Goal: Task Accomplishment & Management: Use online tool/utility

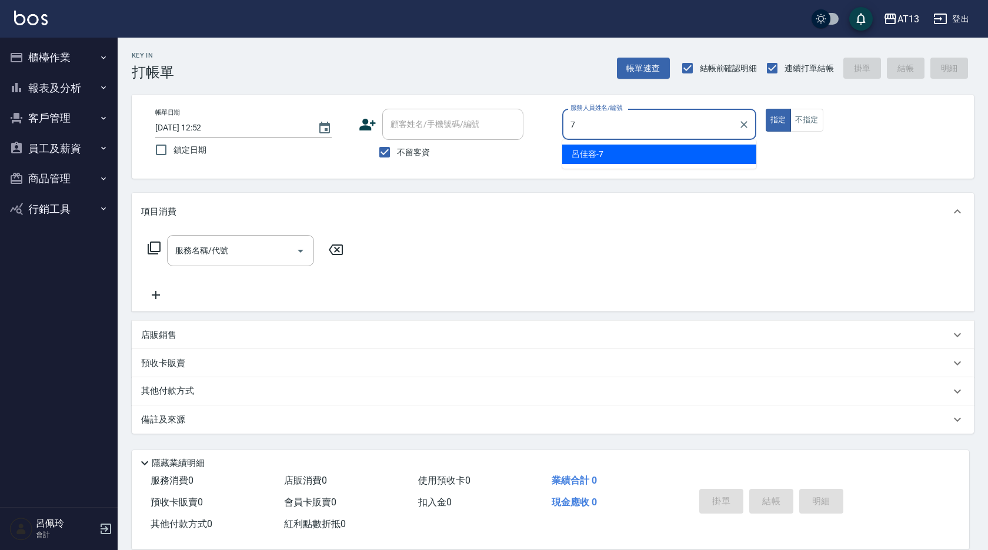
drag, startPoint x: 648, startPoint y: 146, endPoint x: 617, endPoint y: 167, distance: 37.8
click at [648, 147] on div "[PERSON_NAME]-7" at bounding box center [659, 154] width 194 height 19
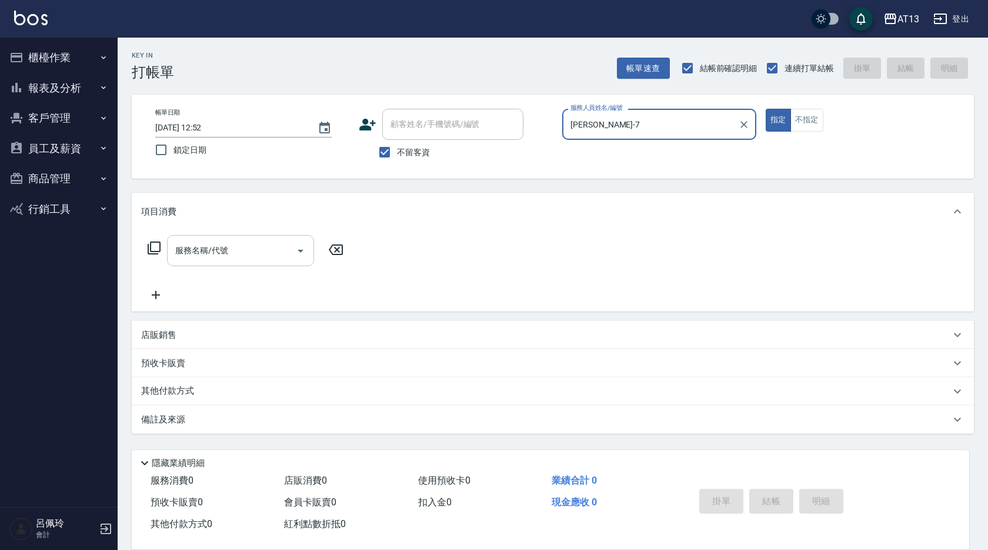
type input "[PERSON_NAME]-7"
drag, startPoint x: 252, startPoint y: 253, endPoint x: 243, endPoint y: 257, distance: 9.5
click at [248, 255] on input "服務名稱/代號" at bounding box center [231, 250] width 119 height 21
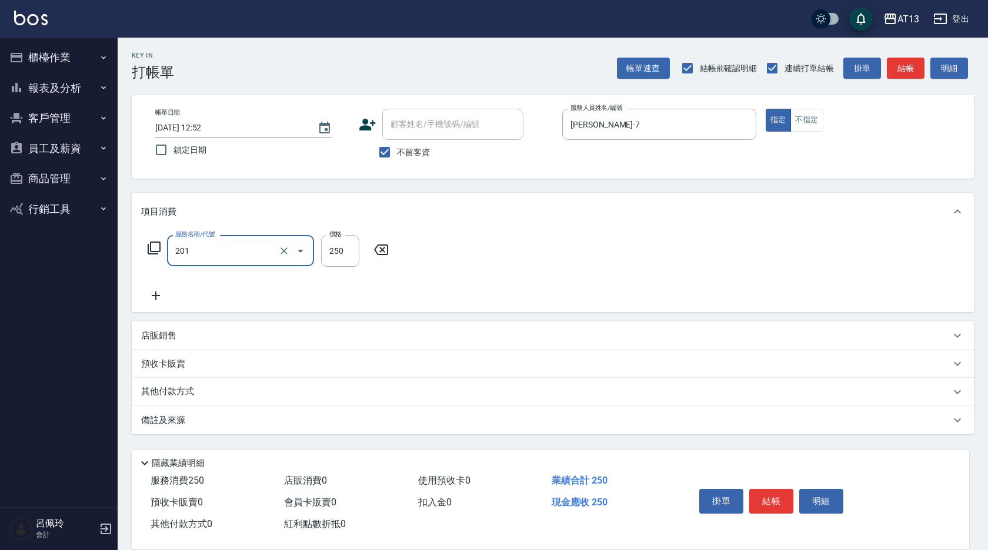
type input "洗髮(201)"
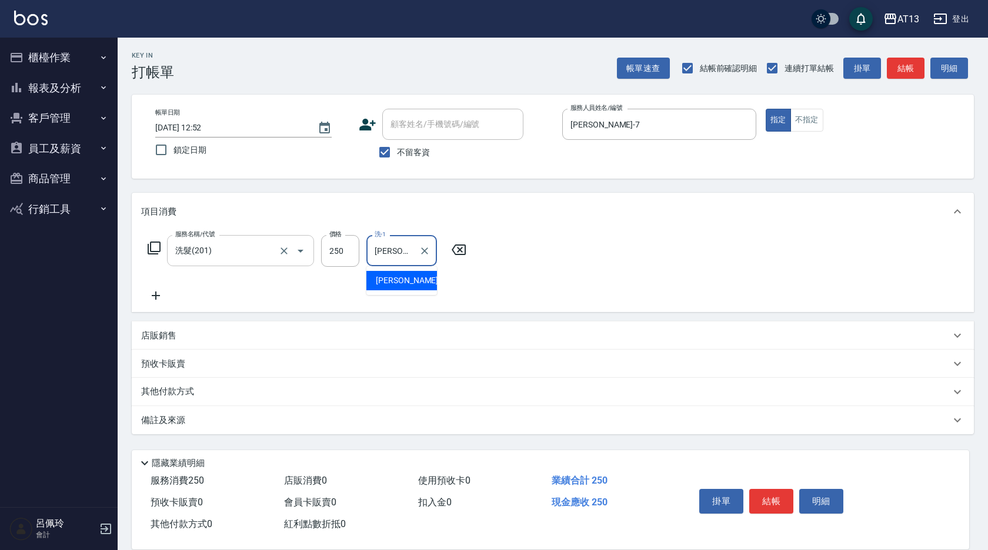
type input "[PERSON_NAME]-31"
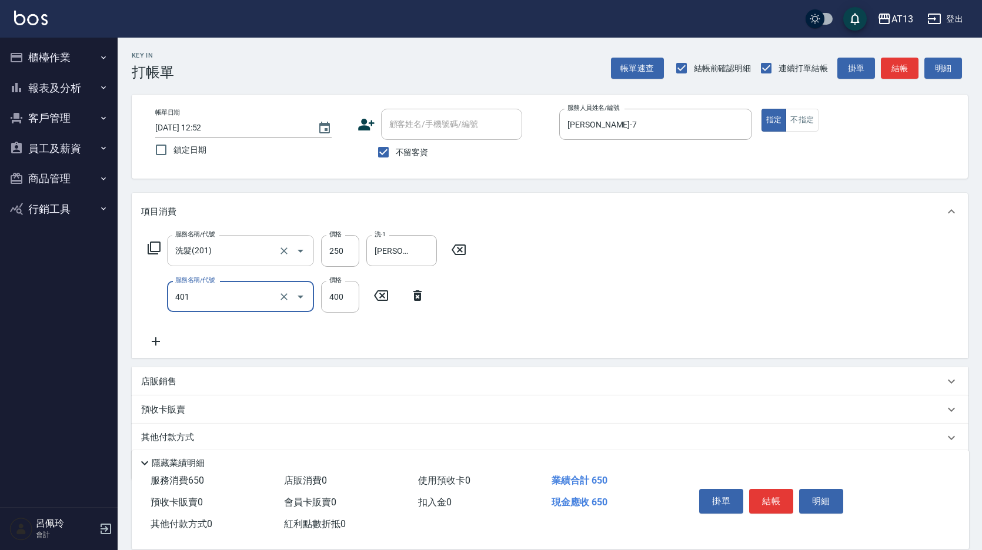
type input "剪髮(401)"
type input "300"
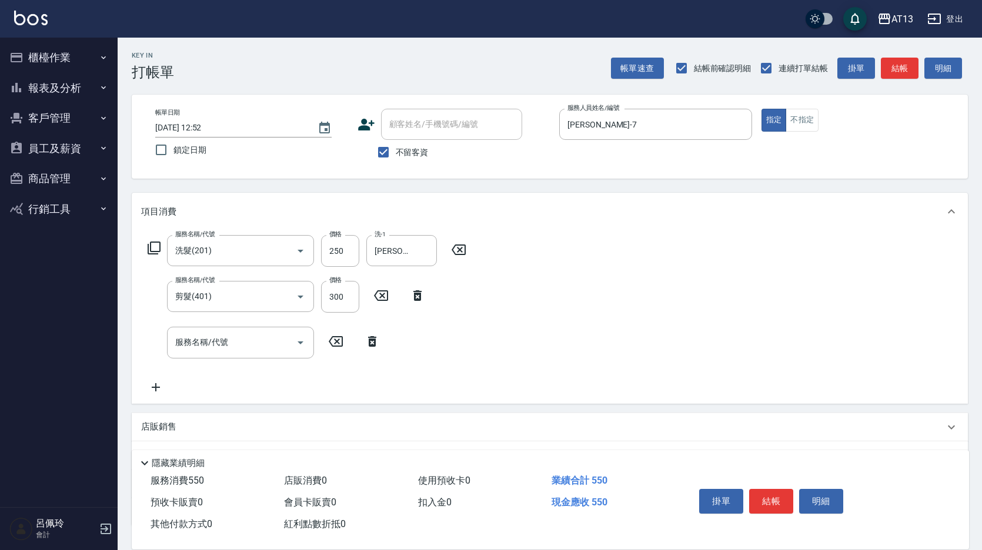
click at [765, 509] on div "掛單 結帳 明細" at bounding box center [770, 502] width 153 height 37
click at [763, 495] on button "結帳" at bounding box center [771, 501] width 44 height 25
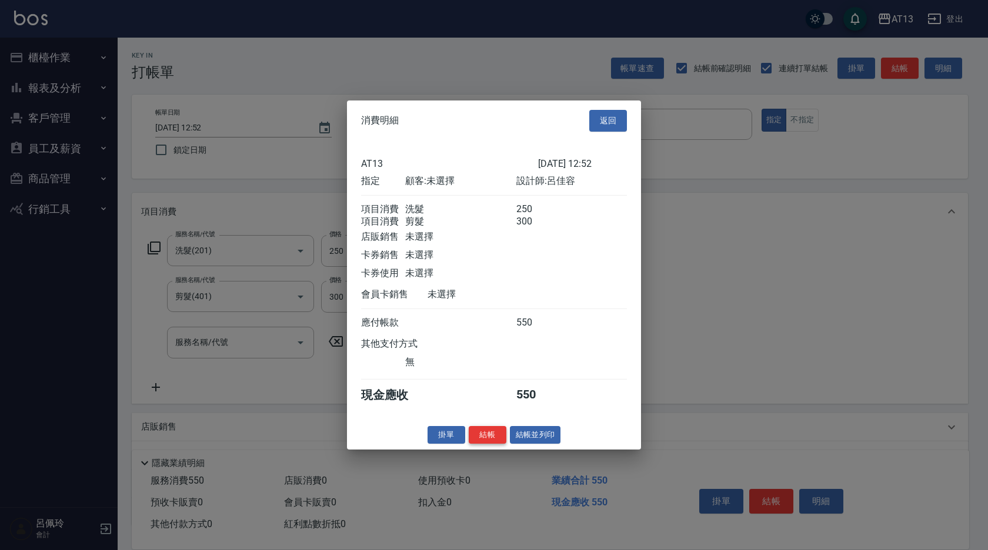
click at [483, 443] on button "結帳" at bounding box center [488, 435] width 38 height 18
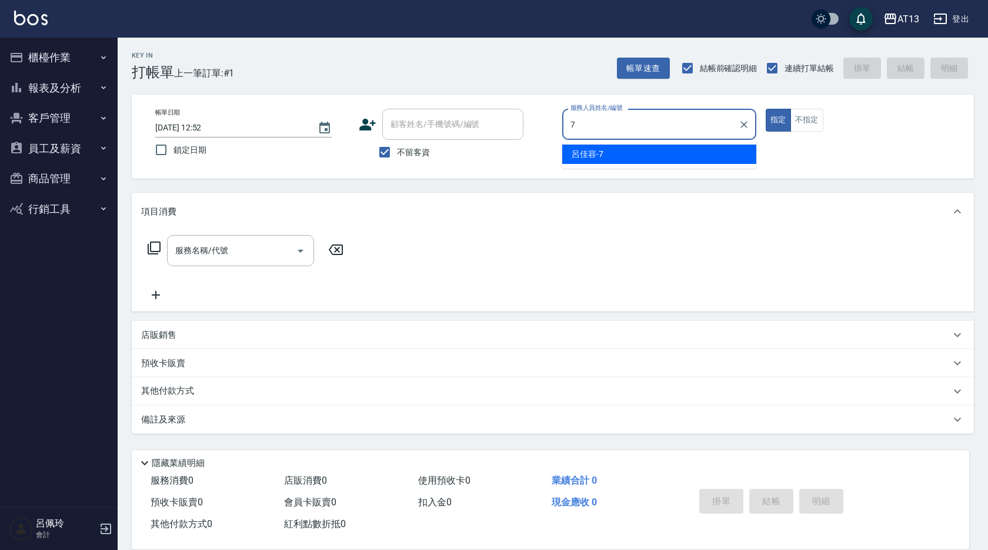
click at [580, 157] on span "[PERSON_NAME]-7" at bounding box center [587, 154] width 32 height 12
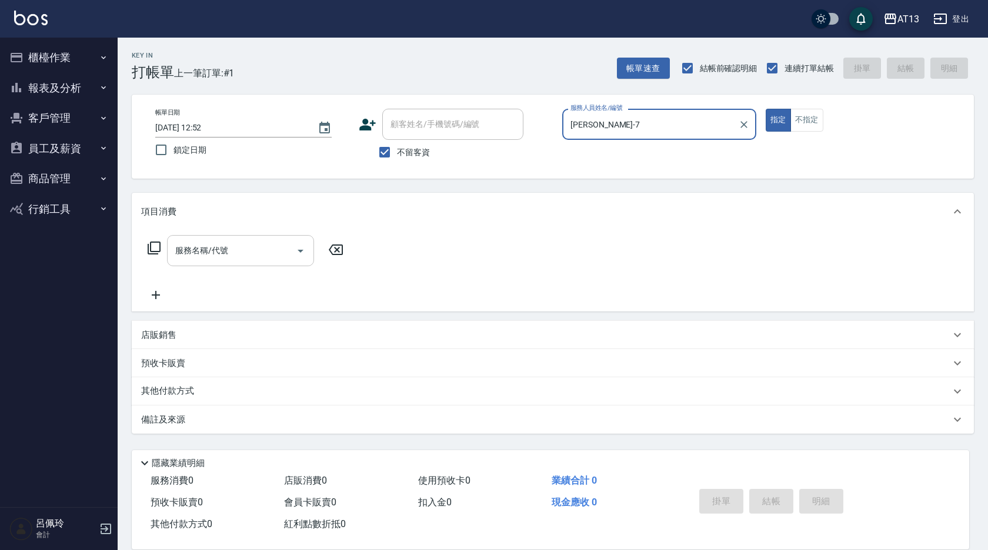
type input "[PERSON_NAME]-7"
click at [239, 254] on input "服務名稱/代號" at bounding box center [231, 250] width 119 height 21
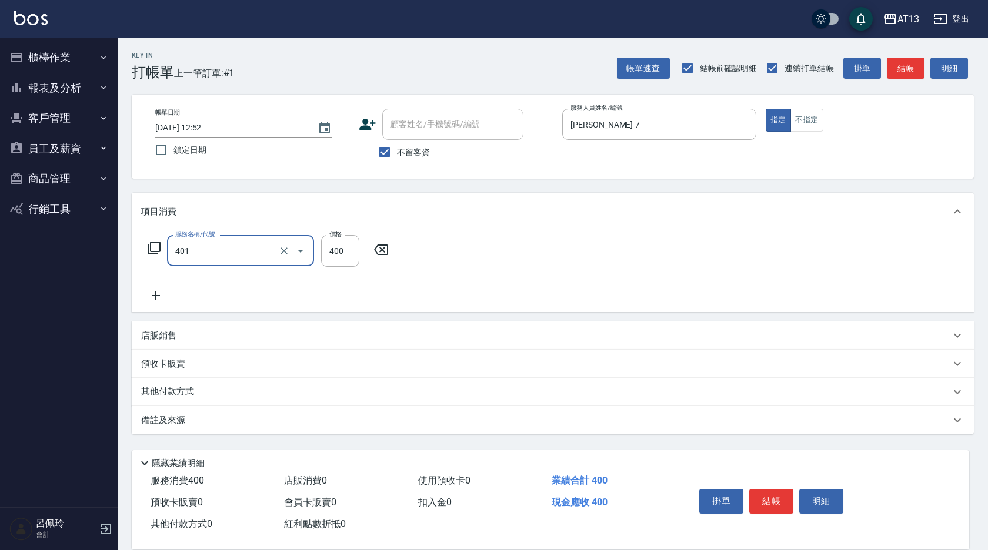
type input "剪髮(401)"
type input "300"
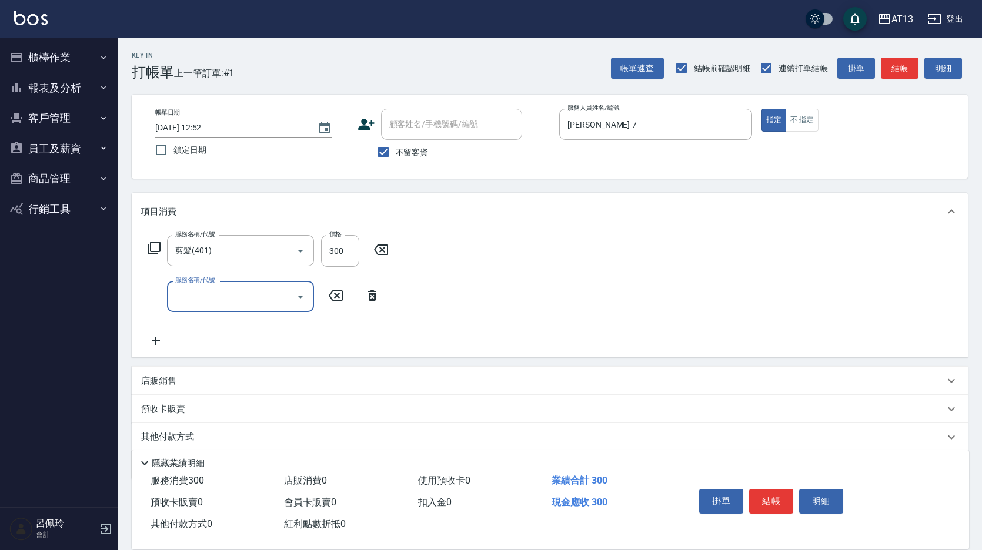
click at [721, 341] on div "服務名稱/代號 剪髮(401) 服務名稱/代號 價格 300 價格 服務名稱/代號 服務名稱/代號" at bounding box center [550, 293] width 836 height 127
click at [770, 492] on button "結帳" at bounding box center [771, 501] width 44 height 25
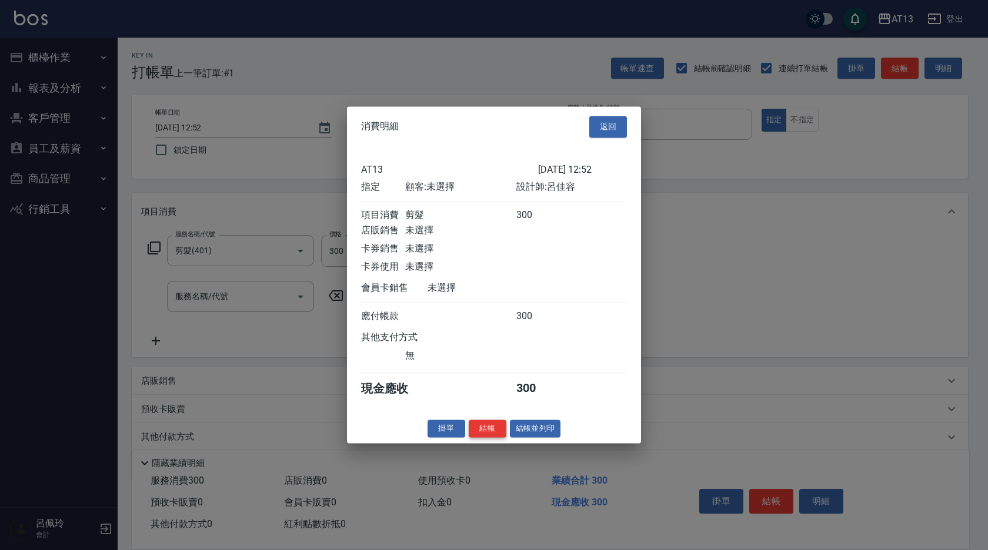
click at [495, 438] on button "結帳" at bounding box center [488, 429] width 38 height 18
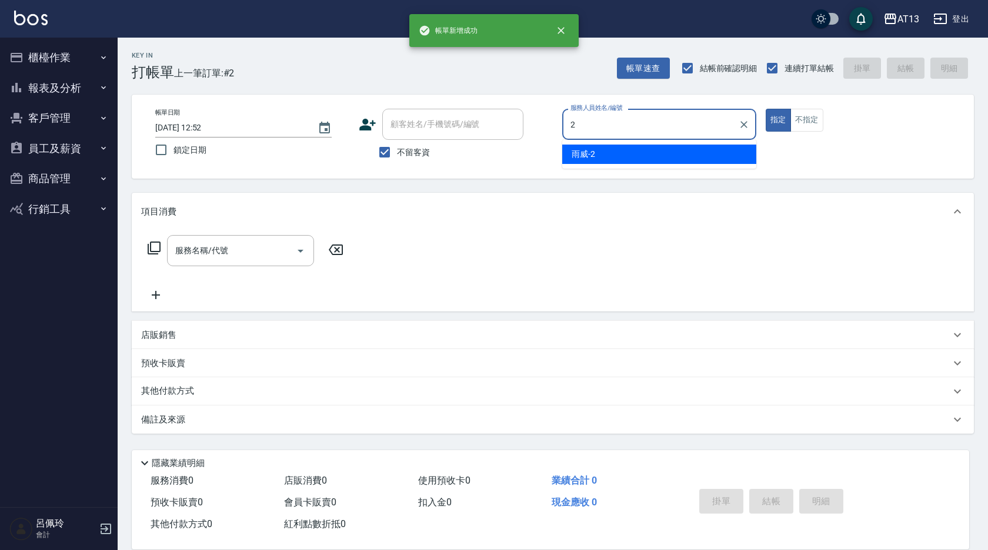
click at [586, 162] on div "雨威 -2" at bounding box center [659, 154] width 194 height 19
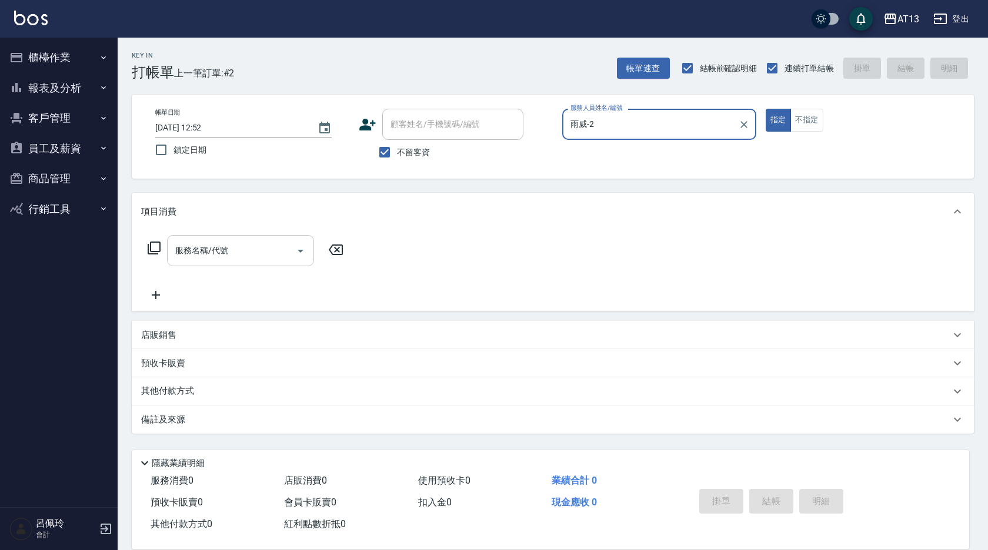
type input "雨威-2"
click at [250, 253] on input "服務名稱/代號" at bounding box center [231, 250] width 119 height 21
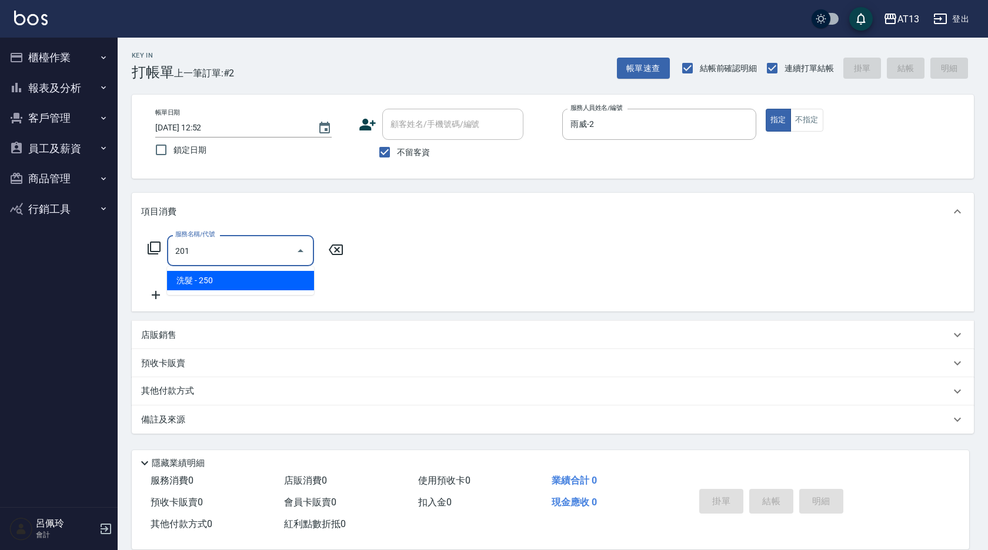
type input "洗髮(201)"
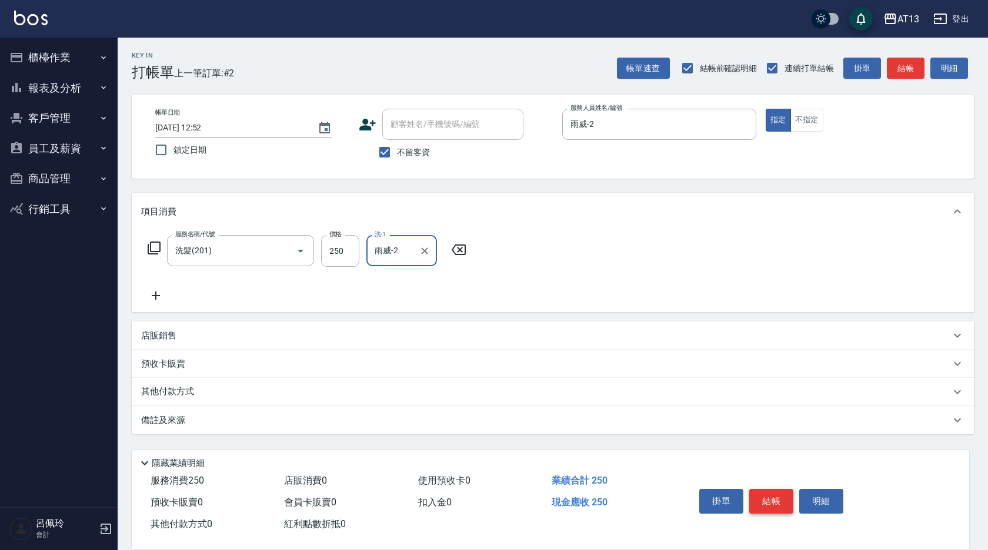
type input "雨威-2"
click at [774, 499] on button "結帳" at bounding box center [771, 501] width 44 height 25
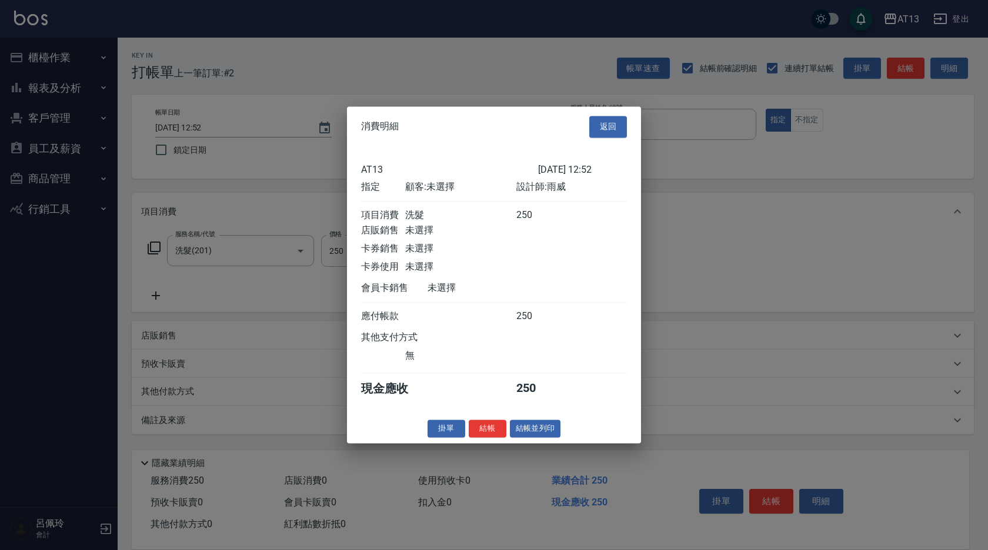
click at [500, 434] on button "結帳" at bounding box center [488, 429] width 38 height 18
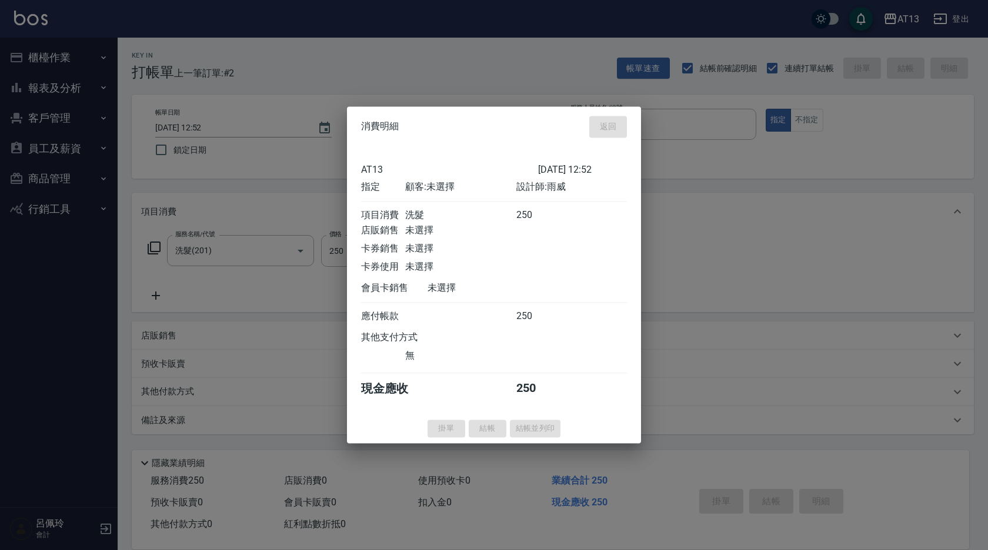
type input "[DATE] 12:53"
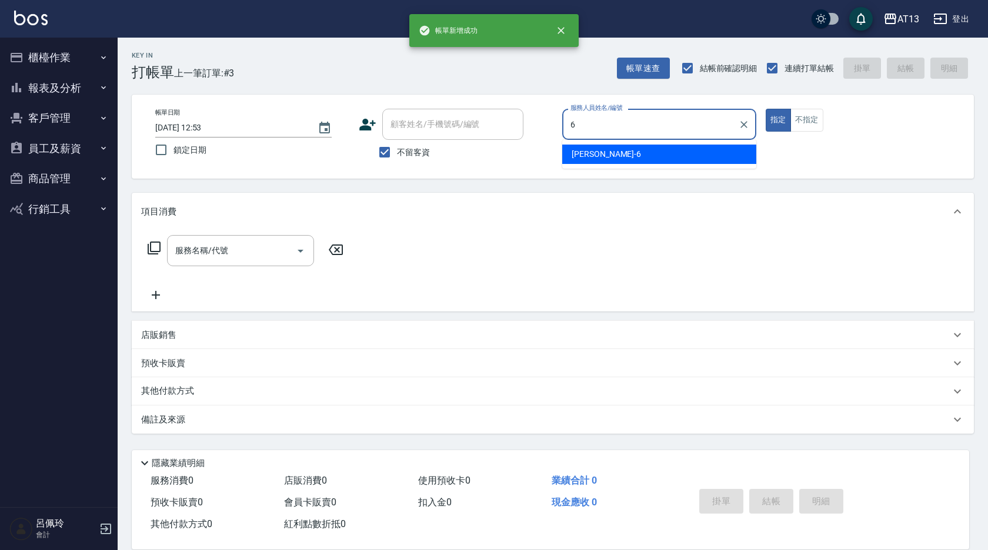
click at [606, 160] on div "亭妤 -6" at bounding box center [659, 154] width 194 height 19
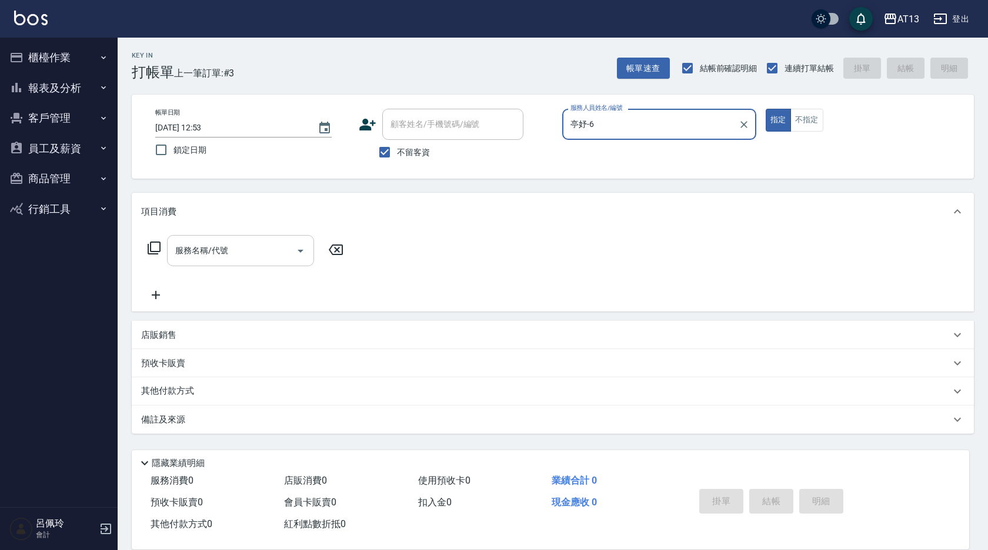
type input "亭妤-6"
click at [207, 253] on div "服務名稱/代號 服務名稱/代號" at bounding box center [240, 250] width 147 height 31
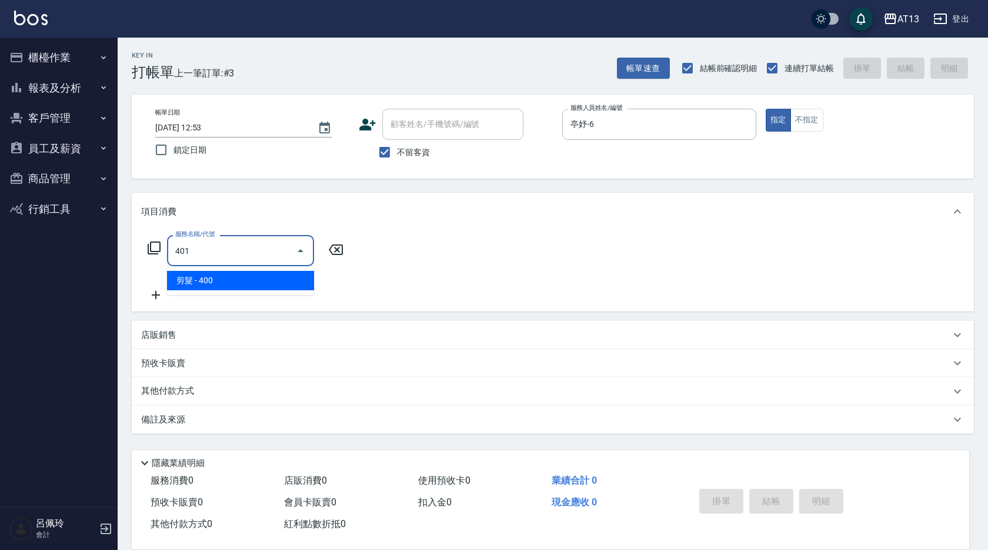
type input "剪髮(401)"
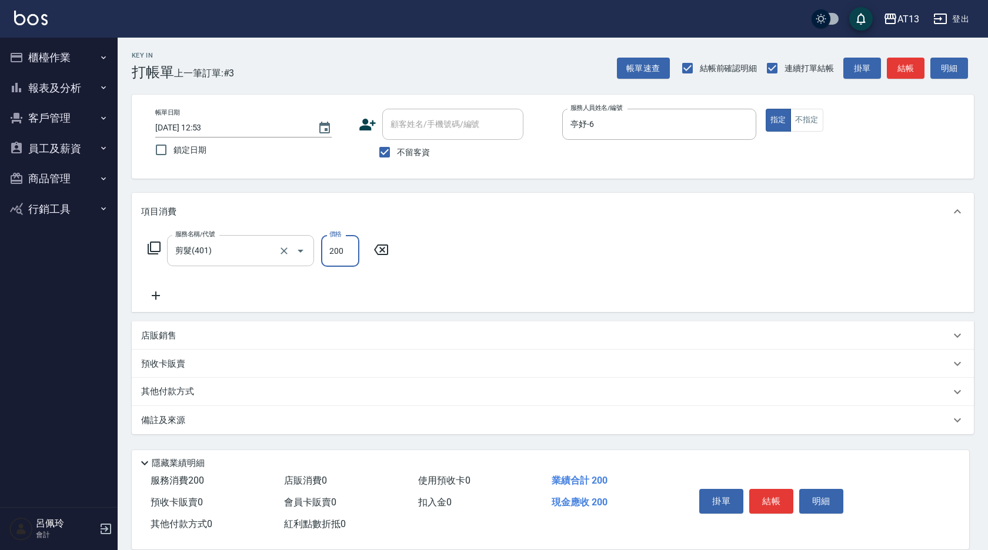
type input "200"
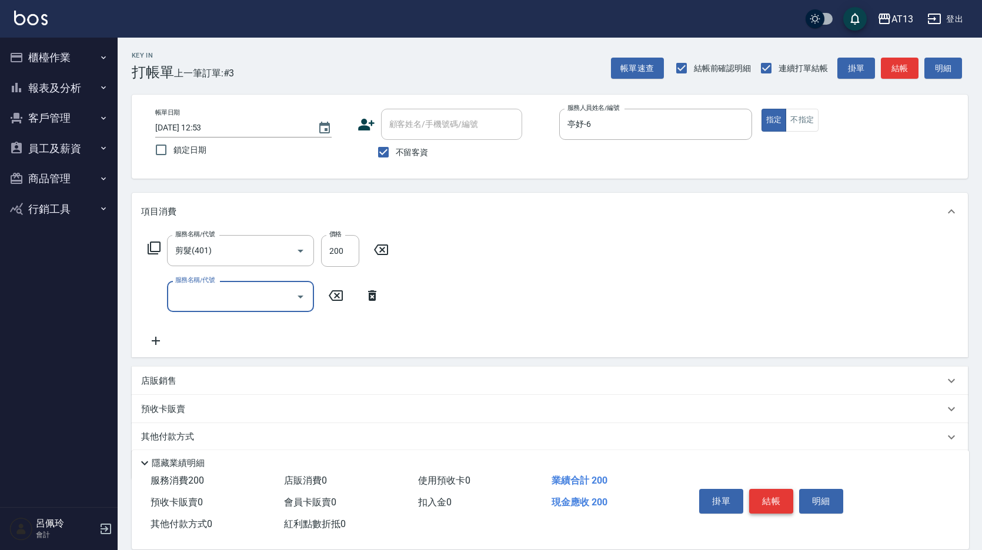
drag, startPoint x: 774, startPoint y: 500, endPoint x: 728, endPoint y: 487, distance: 47.1
click at [772, 500] on button "結帳" at bounding box center [771, 501] width 44 height 25
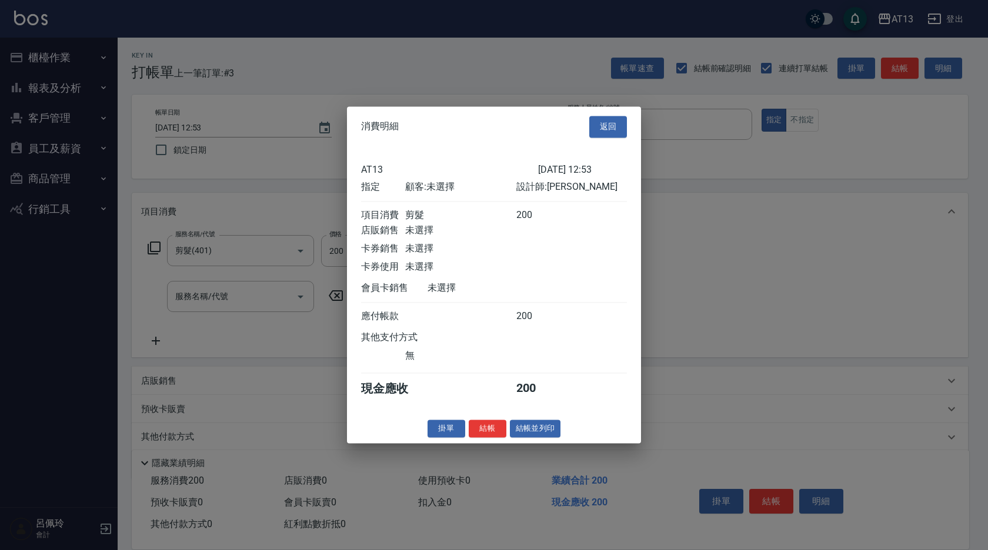
drag, startPoint x: 496, startPoint y: 431, endPoint x: 489, endPoint y: 431, distance: 7.1
click at [496, 431] on button "結帳" at bounding box center [488, 429] width 38 height 18
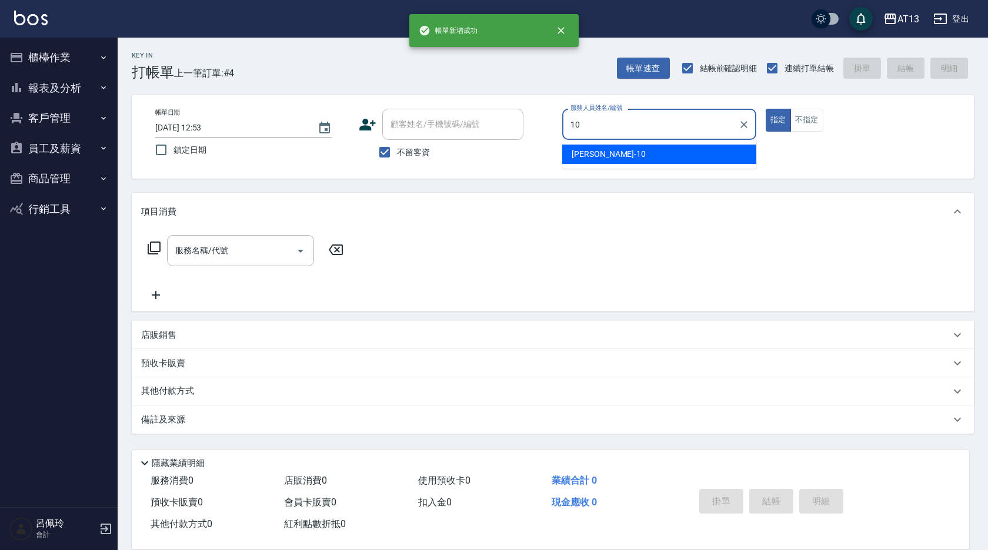
click at [650, 154] on div "[PERSON_NAME] -10" at bounding box center [659, 154] width 194 height 19
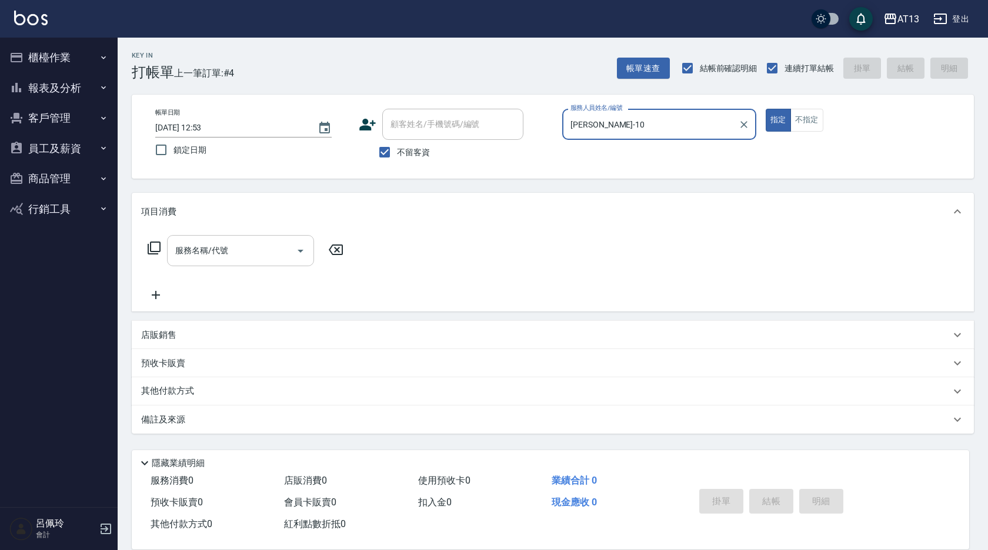
type input "[PERSON_NAME]-10"
click at [276, 253] on input "服務名稱/代號" at bounding box center [231, 250] width 119 height 21
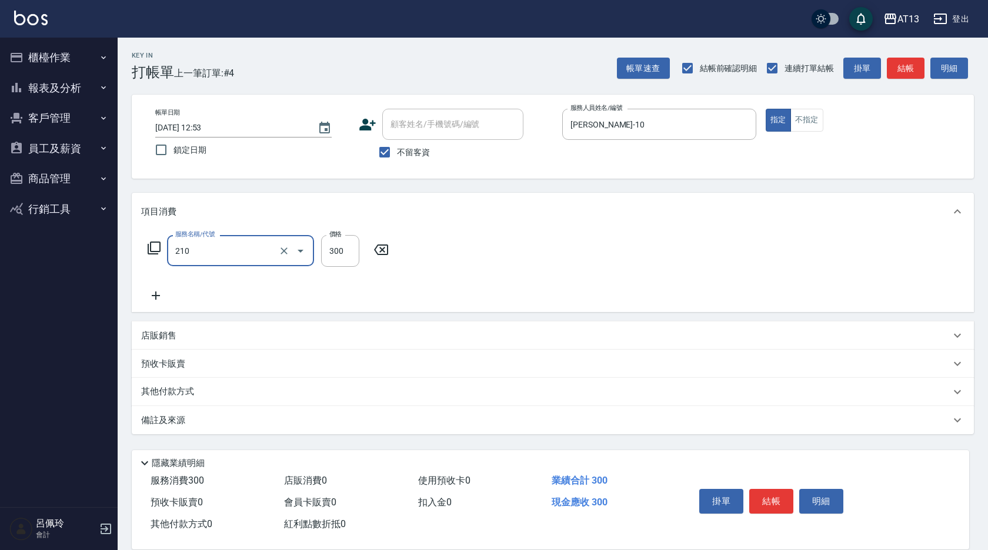
type input "歐娜洗髮精(210)"
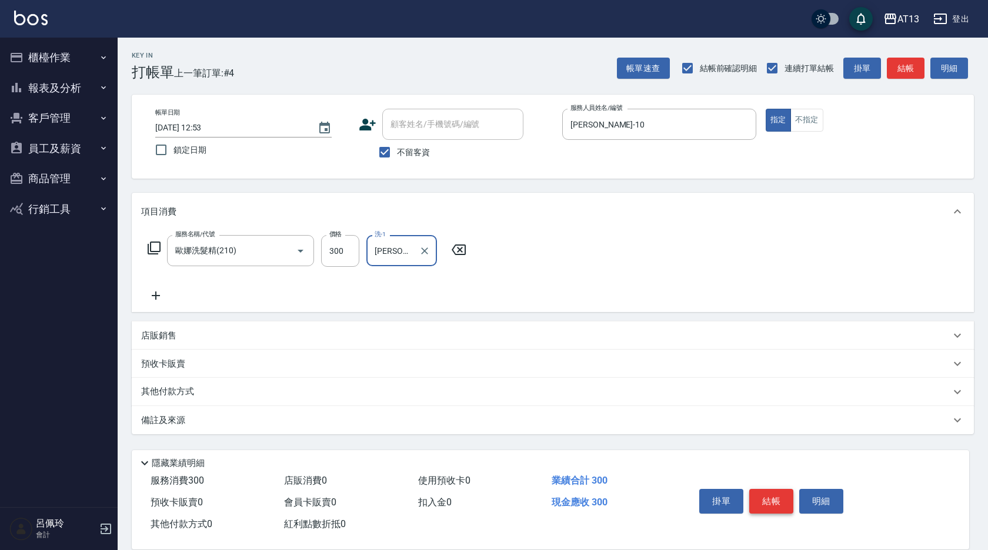
type input "[PERSON_NAME]-11"
click at [757, 497] on button "結帳" at bounding box center [771, 501] width 44 height 25
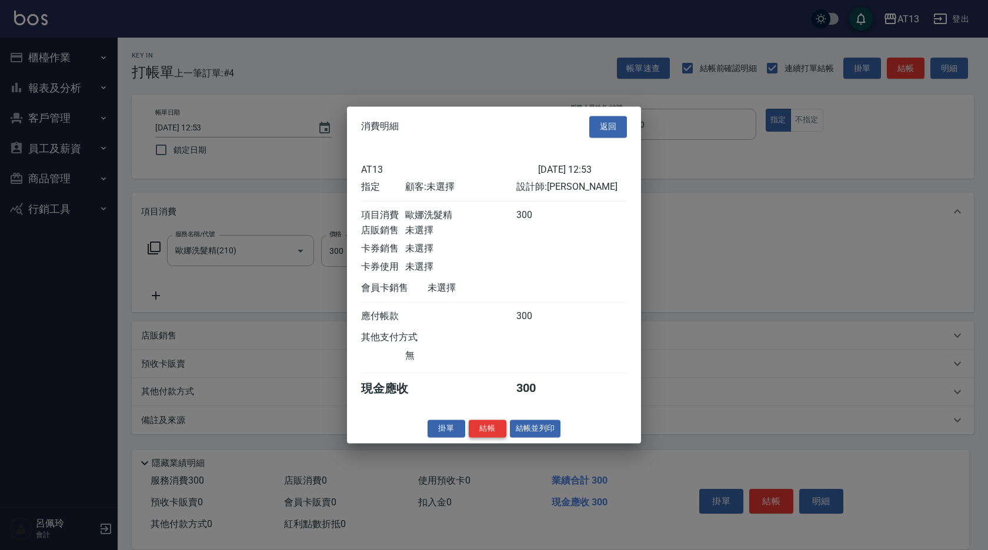
click at [484, 432] on button "結帳" at bounding box center [488, 429] width 38 height 18
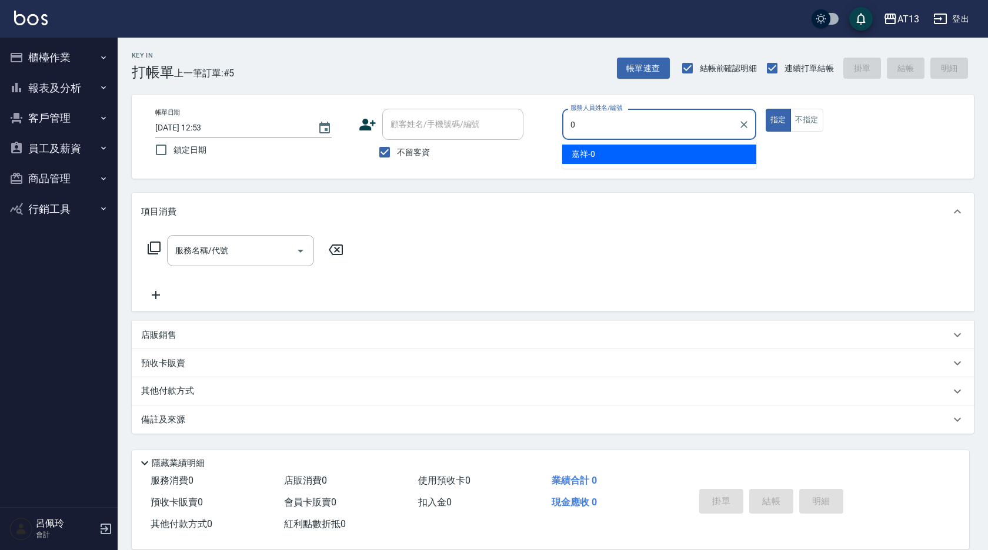
click at [624, 155] on div "嘉祥 -0" at bounding box center [659, 154] width 194 height 19
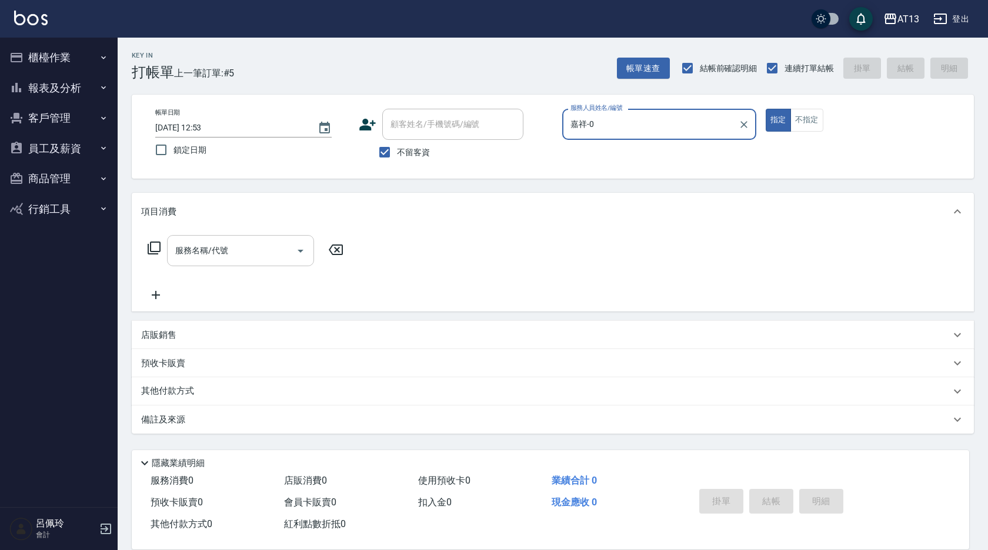
type input "嘉祥-0"
click at [242, 257] on input "服務名稱/代號" at bounding box center [231, 250] width 119 height 21
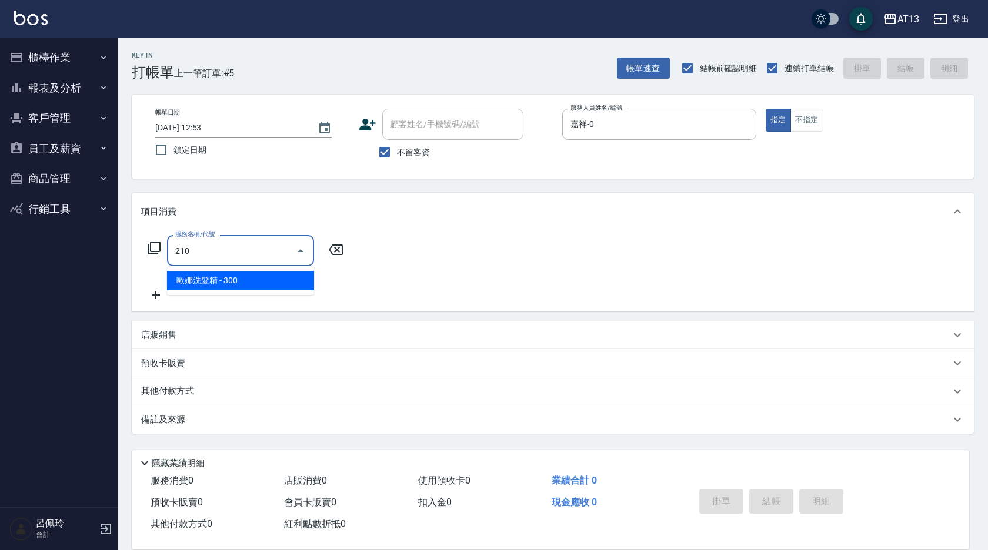
type input "歐娜洗髮精(210)"
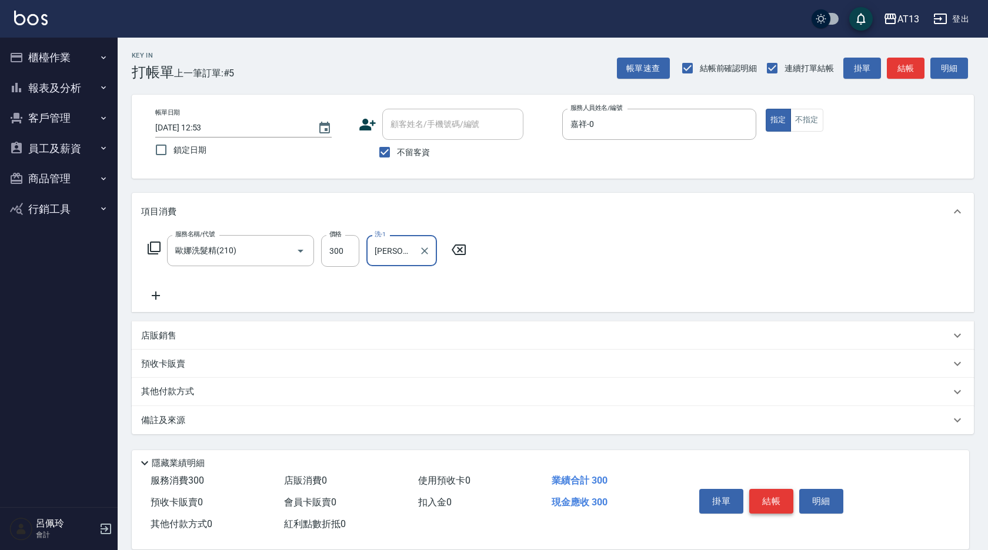
type input "[PERSON_NAME]-11"
drag, startPoint x: 777, startPoint y: 507, endPoint x: 767, endPoint y: 503, distance: 10.3
click at [776, 507] on button "結帳" at bounding box center [771, 501] width 44 height 25
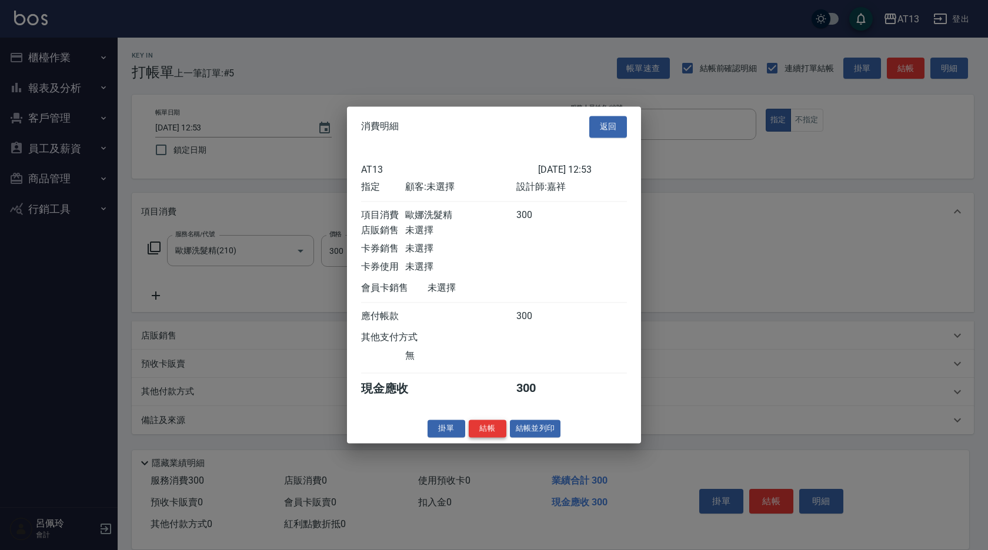
click at [491, 438] on button "結帳" at bounding box center [488, 429] width 38 height 18
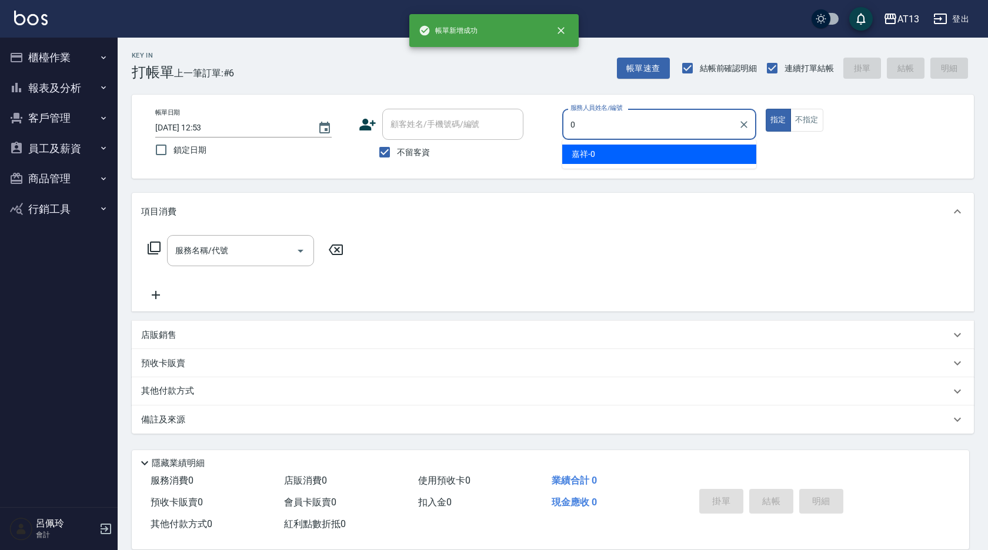
type input "0"
click at [573, 169] on div "帳單日期 [DATE] 12:53 鎖定日期 顧客姓名/手機號碼/編號 顧客姓名/手機號碼/編號 不留客資 服務人員姓名/編號 服務人員姓名/編號 指定 不指定" at bounding box center [553, 137] width 842 height 84
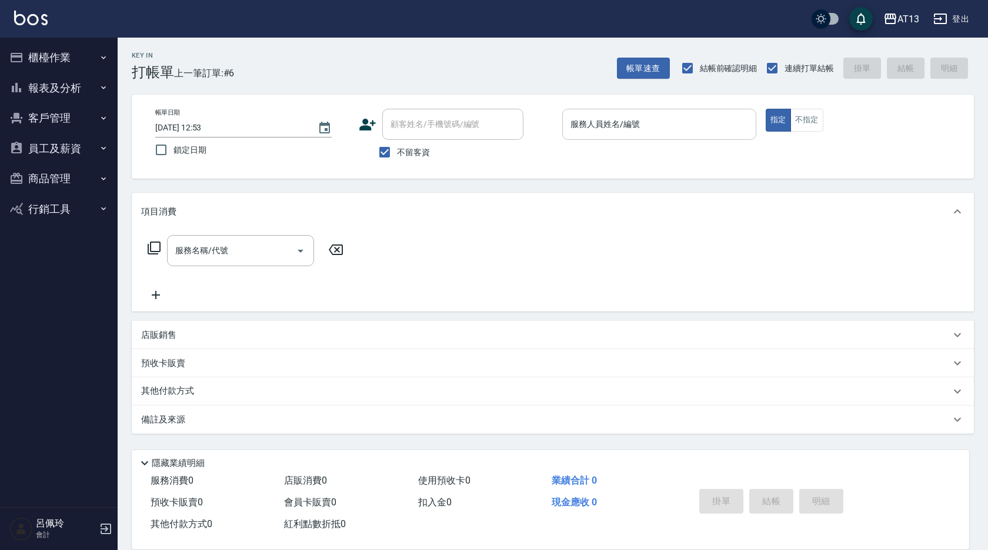
click at [580, 134] on input "服務人員姓名/編號" at bounding box center [658, 124] width 183 height 21
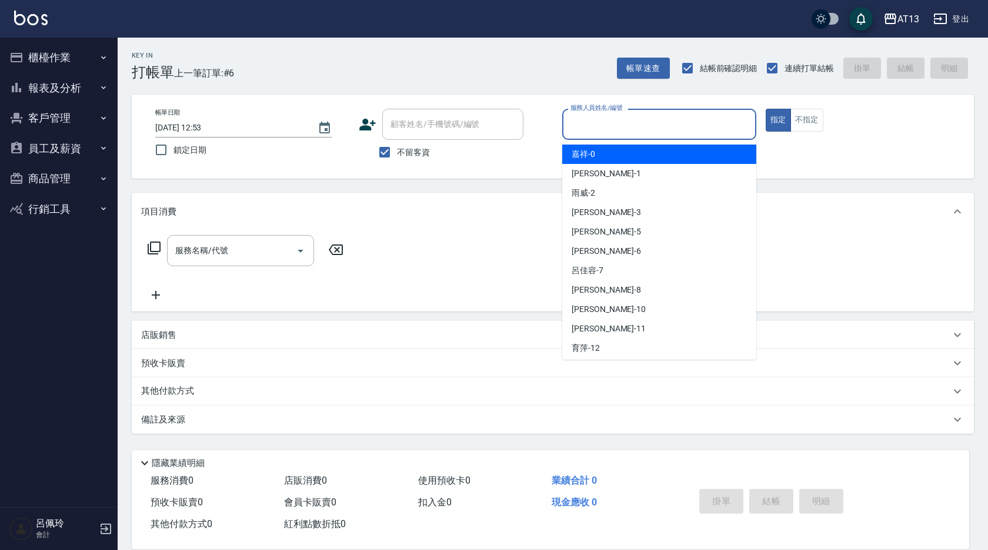
click at [588, 156] on span "嘉祥 -0" at bounding box center [583, 154] width 24 height 12
type input "嘉祥-0"
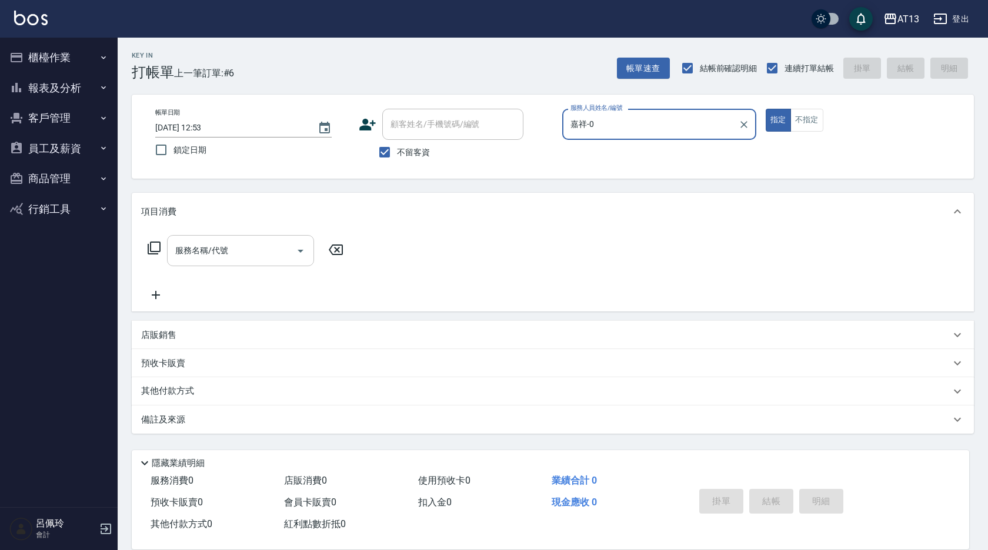
click at [269, 250] on input "服務名稱/代號" at bounding box center [231, 250] width 119 height 21
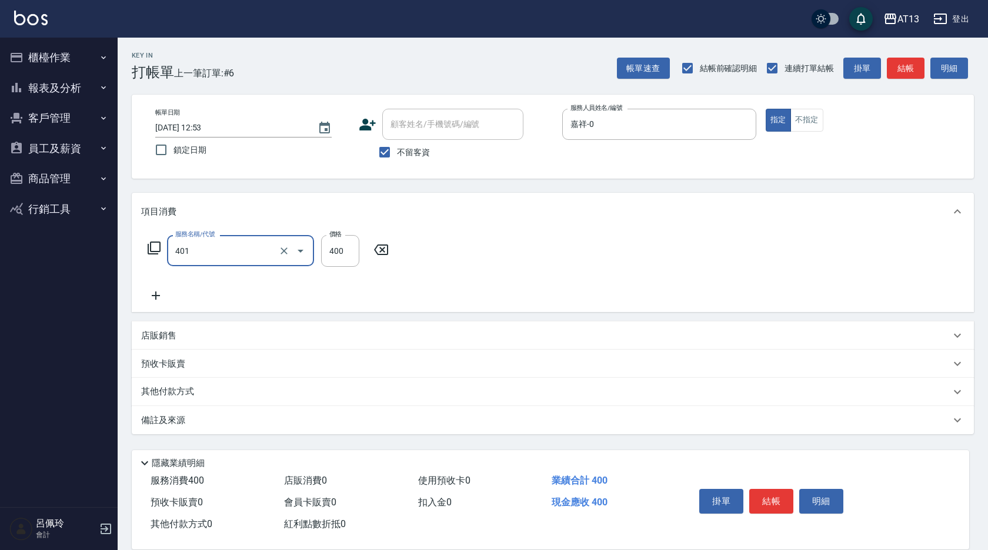
type input "剪髮(401)"
type input "300"
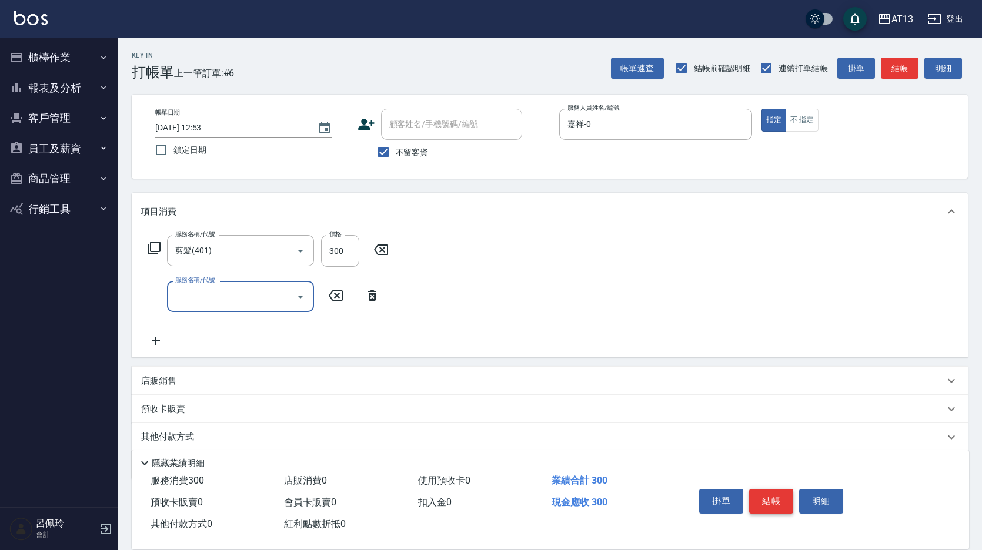
click at [765, 506] on button "結帳" at bounding box center [771, 501] width 44 height 25
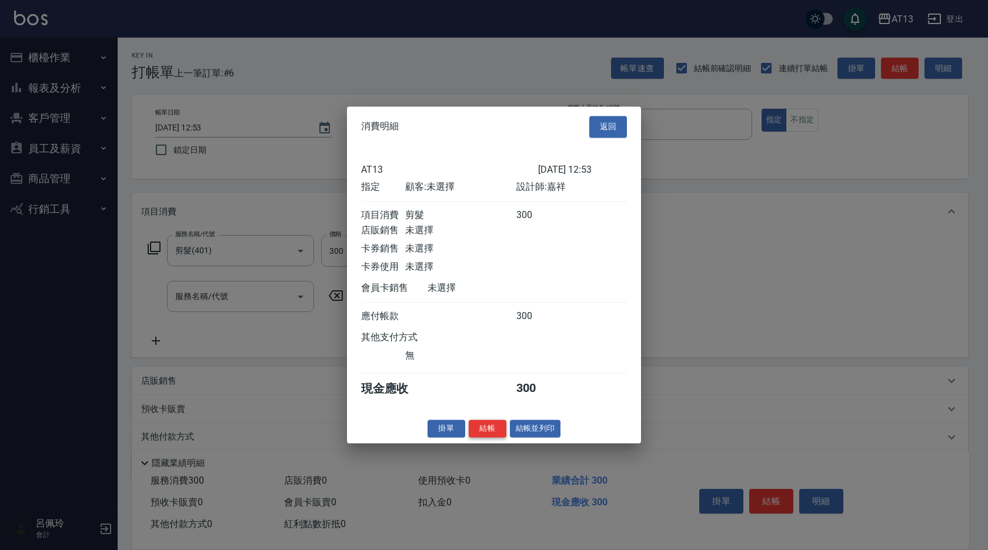
click at [484, 438] on button "結帳" at bounding box center [488, 429] width 38 height 18
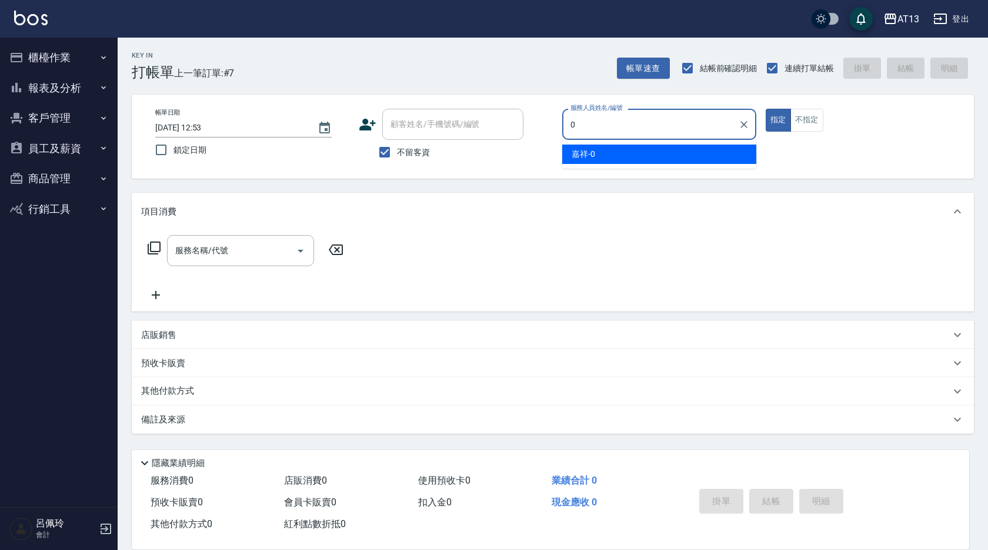
click at [645, 159] on div "嘉祥 -0" at bounding box center [659, 154] width 194 height 19
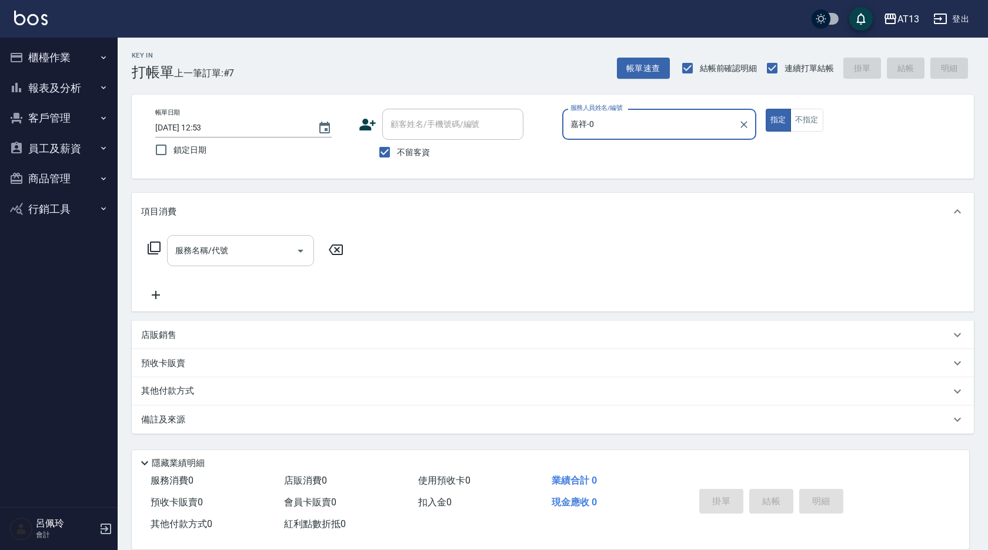
click at [266, 240] on div "服務名稱/代號" at bounding box center [240, 250] width 147 height 31
type input "嘉祥-0"
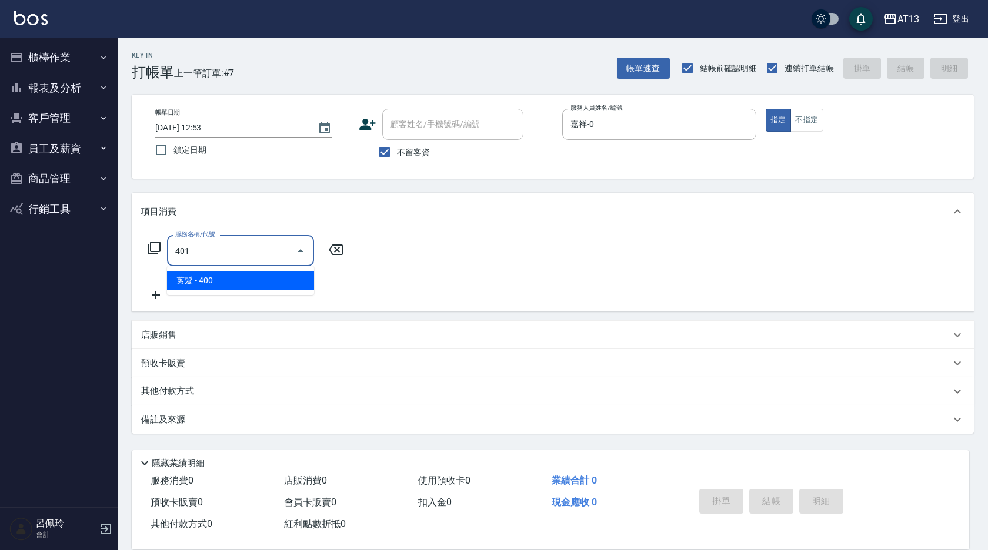
type input "剪髮(401)"
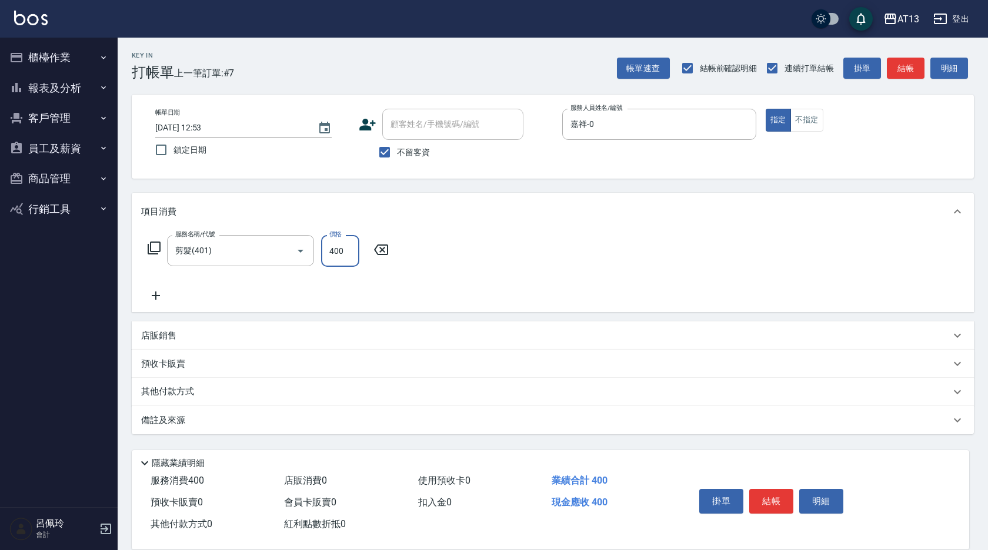
drag, startPoint x: 574, startPoint y: 244, endPoint x: 609, endPoint y: 275, distance: 46.7
click at [574, 245] on div "服務名稱/代號 剪髮(401) 服務名稱/代號 價格 400 價格" at bounding box center [553, 271] width 842 height 82
click at [756, 484] on div "掛單 結帳 明細" at bounding box center [770, 502] width 153 height 37
click at [761, 490] on button "結帳" at bounding box center [771, 501] width 44 height 25
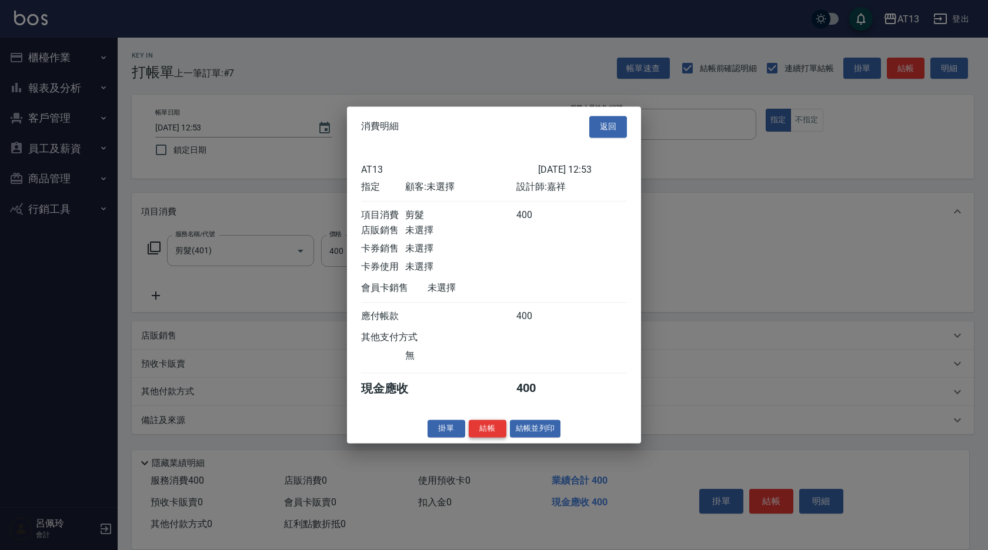
click at [477, 436] on button "結帳" at bounding box center [488, 429] width 38 height 18
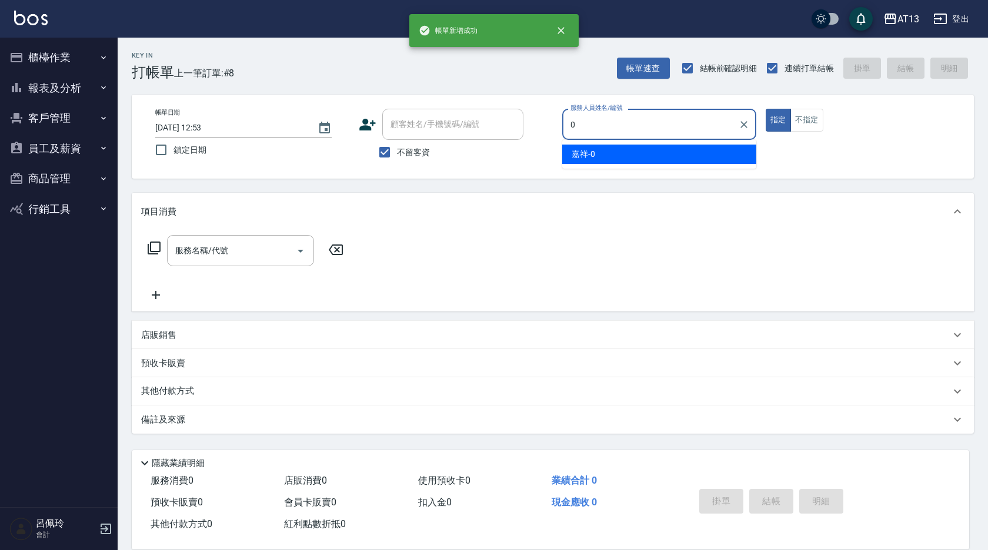
click at [589, 156] on span "嘉祥 -0" at bounding box center [583, 154] width 24 height 12
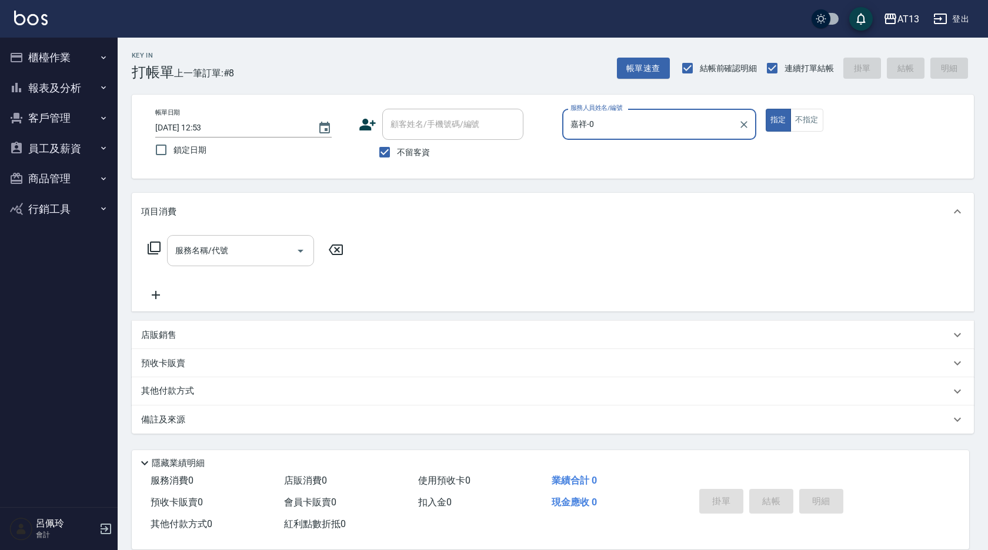
type input "嘉祥-0"
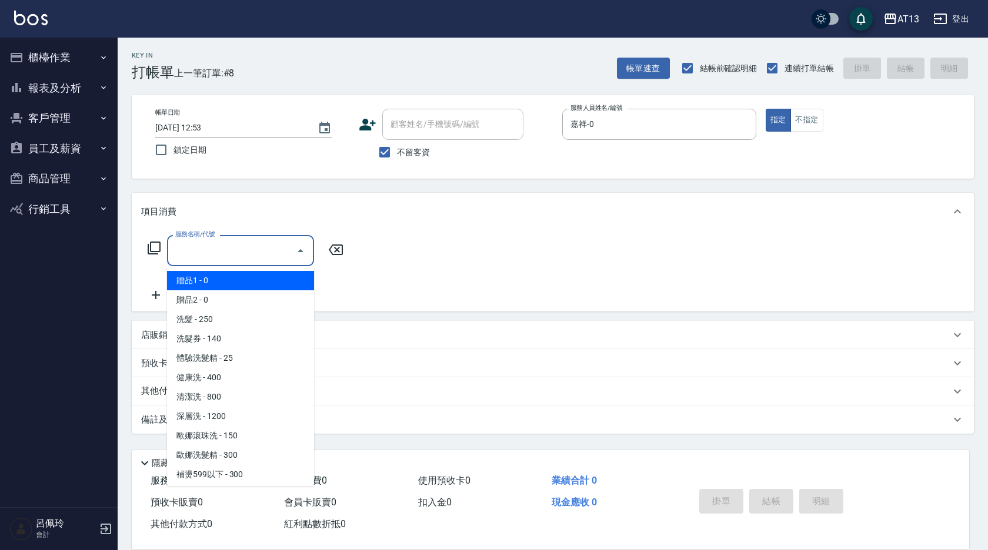
click at [205, 255] on input "服務名稱/代號" at bounding box center [231, 250] width 119 height 21
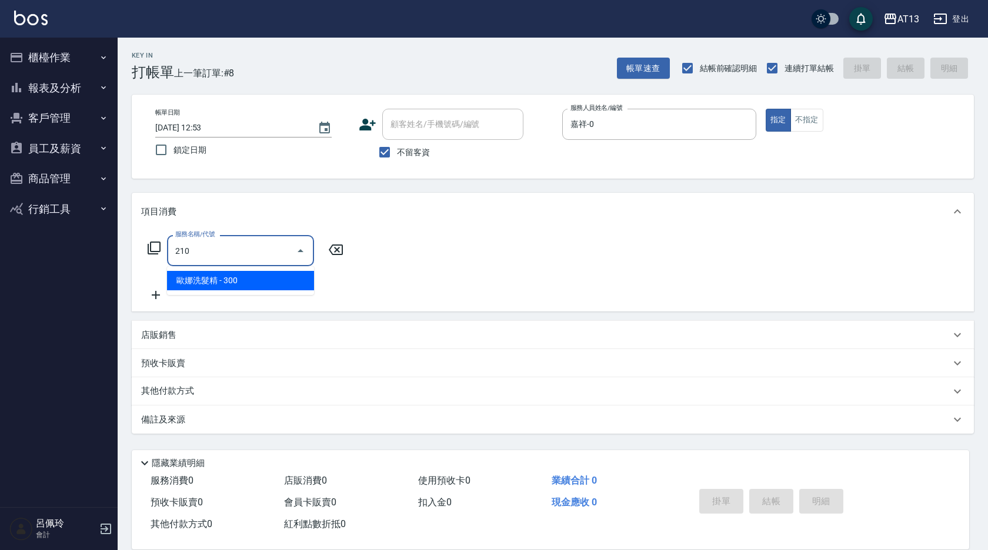
type input "歐娜洗髮精(210)"
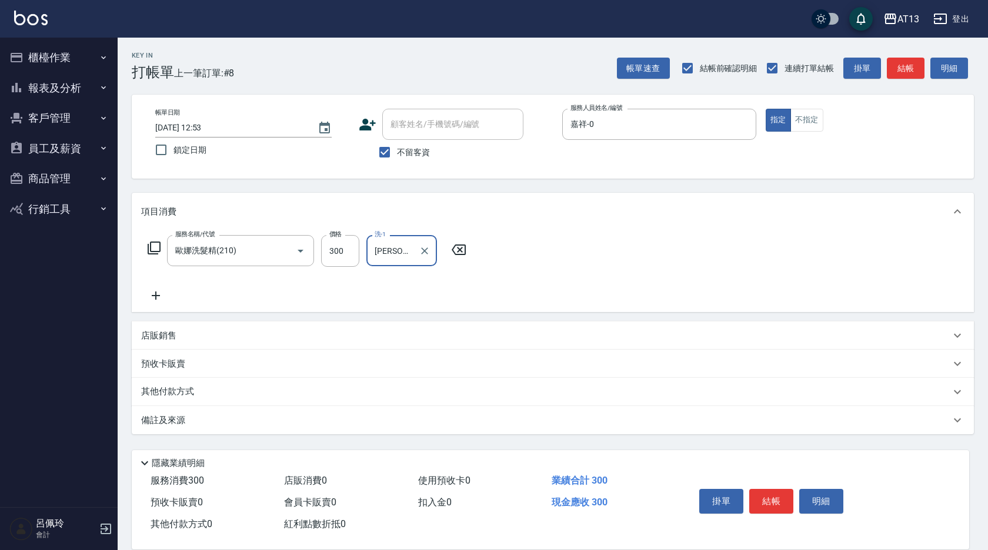
type input "[PERSON_NAME]-26"
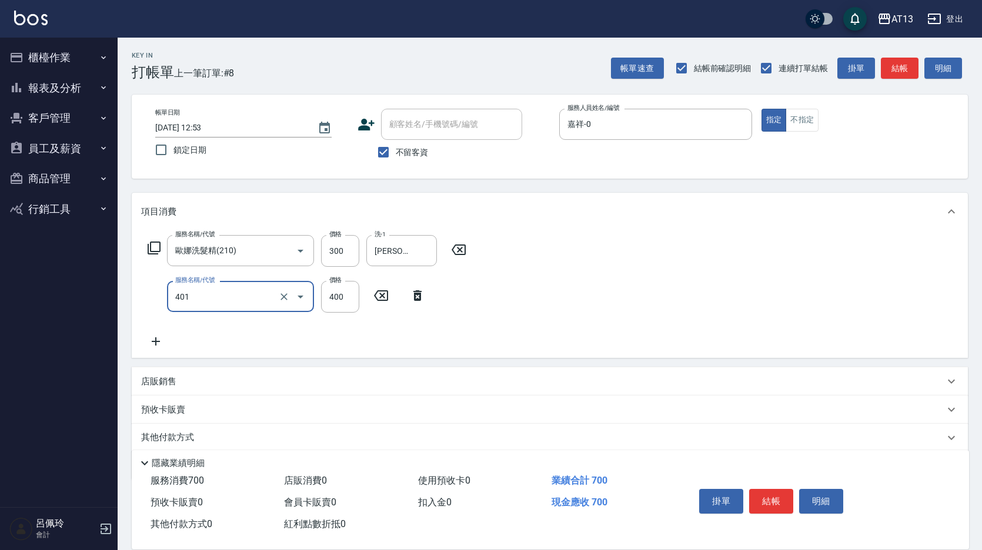
type input "剪髮(401)"
type input "200"
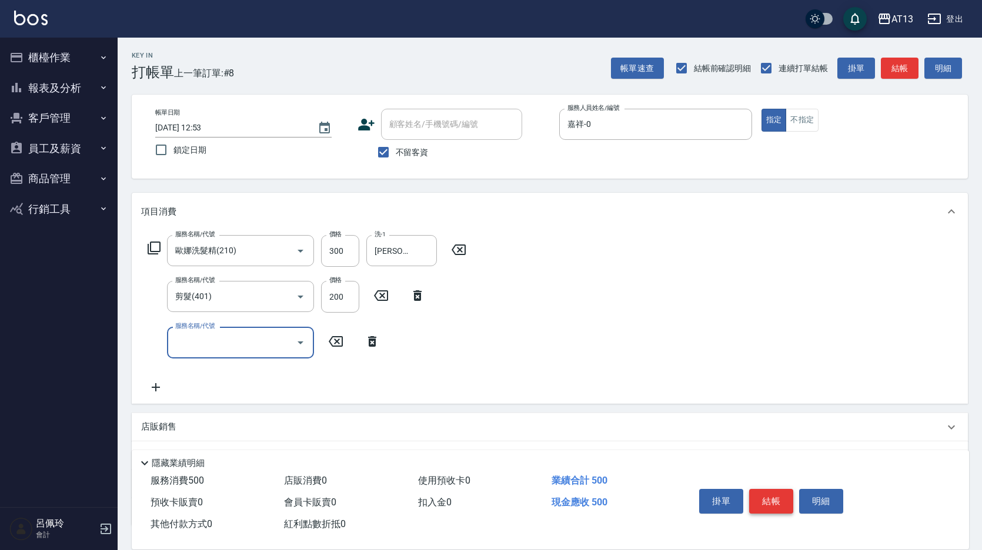
click at [768, 506] on button "結帳" at bounding box center [771, 501] width 44 height 25
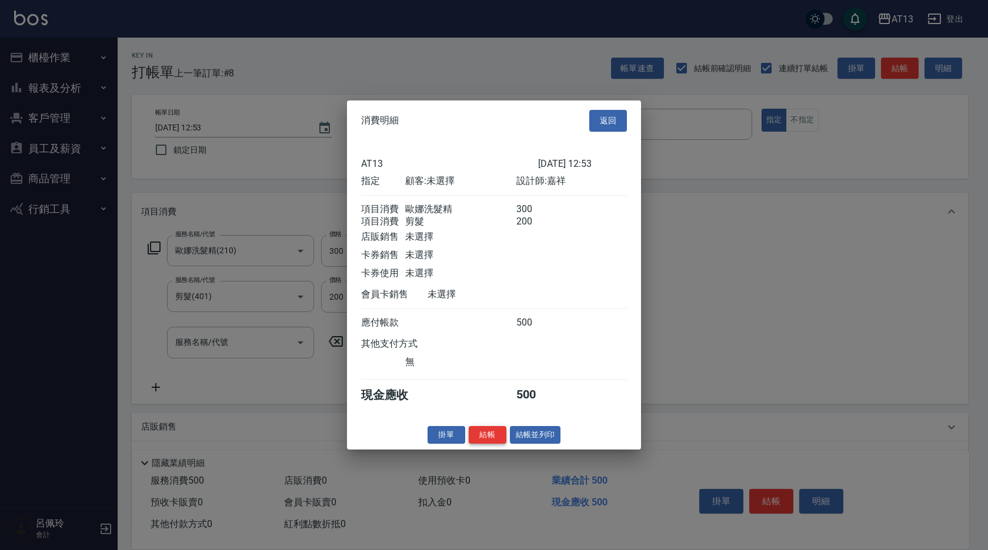
click at [496, 441] on button "結帳" at bounding box center [488, 435] width 38 height 18
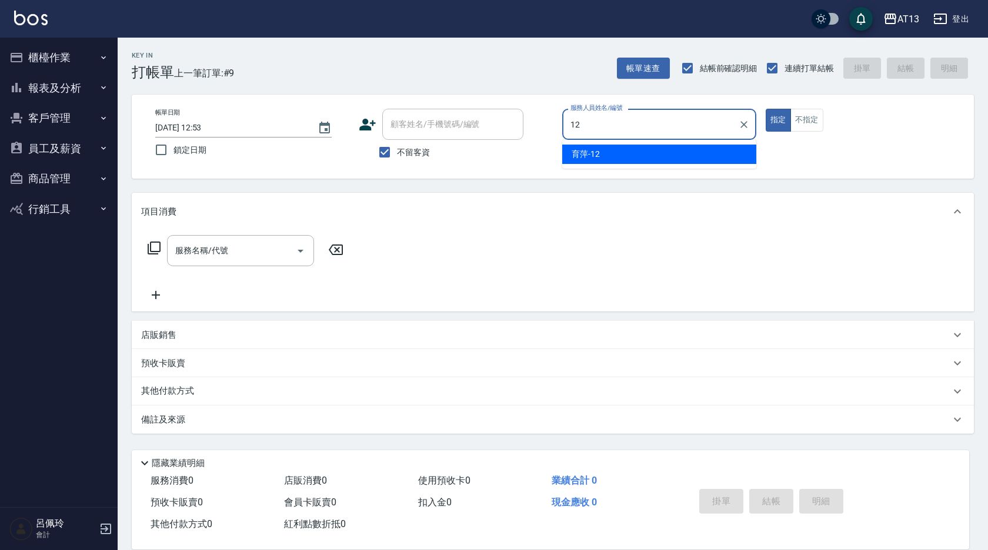
click at [660, 150] on div "育萍 -12" at bounding box center [659, 154] width 194 height 19
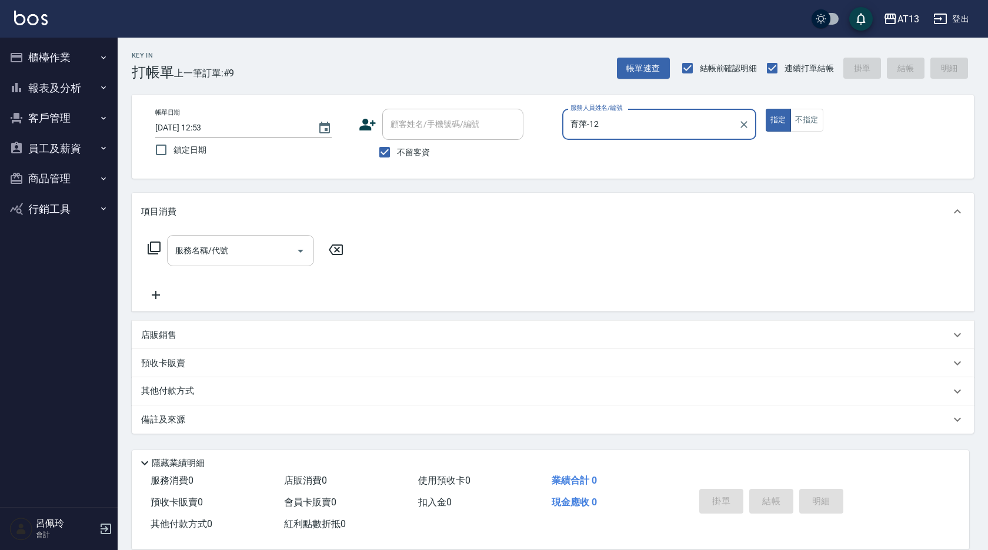
type input "育萍-12"
click at [251, 251] on input "服務名稱/代號" at bounding box center [231, 250] width 119 height 21
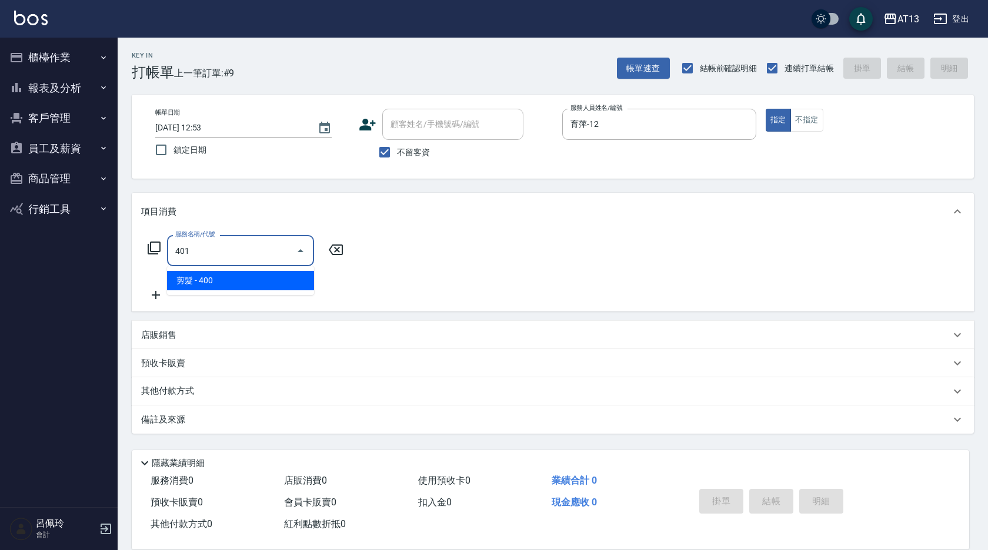
type input "剪髮(401)"
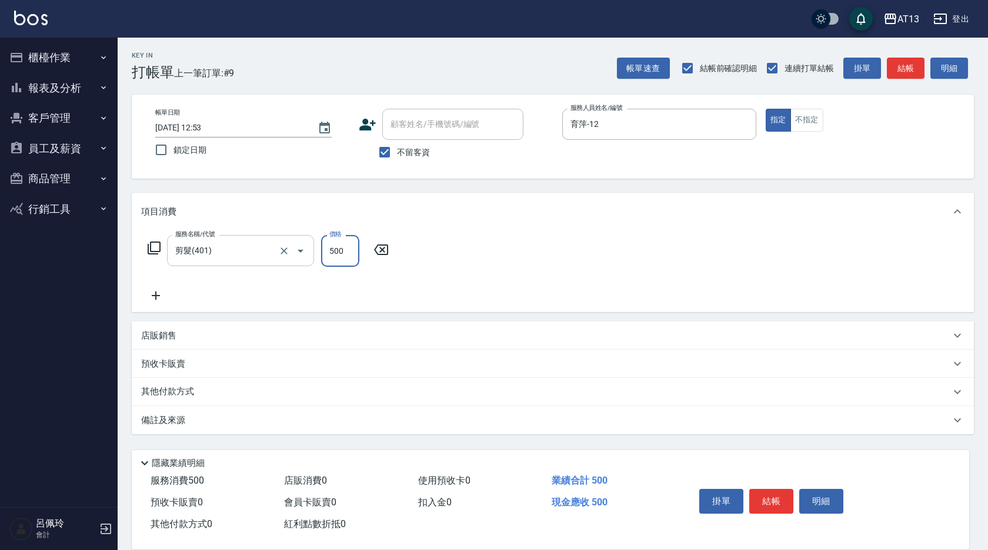
type input "500"
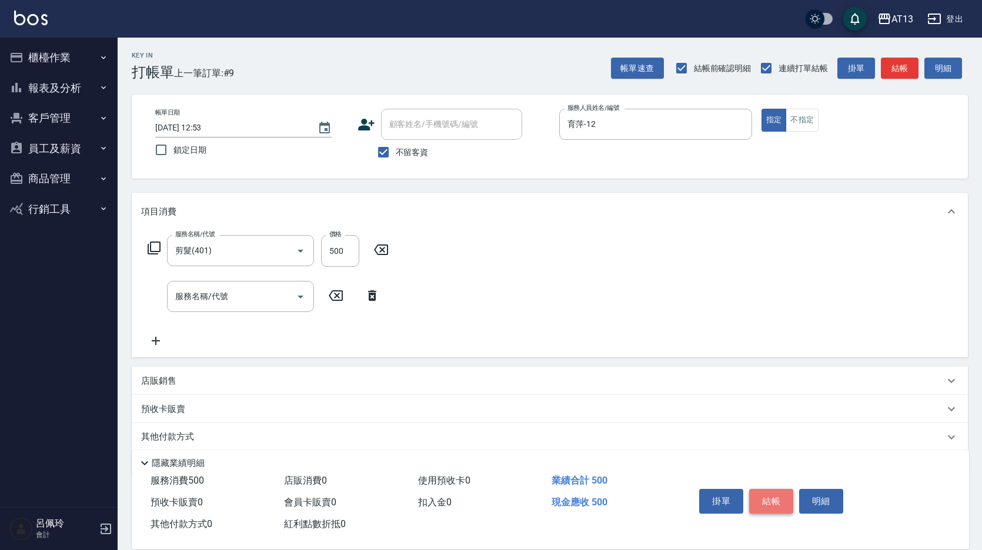
drag, startPoint x: 774, startPoint y: 503, endPoint x: 764, endPoint y: 504, distance: 9.4
click at [772, 503] on button "結帳" at bounding box center [771, 501] width 44 height 25
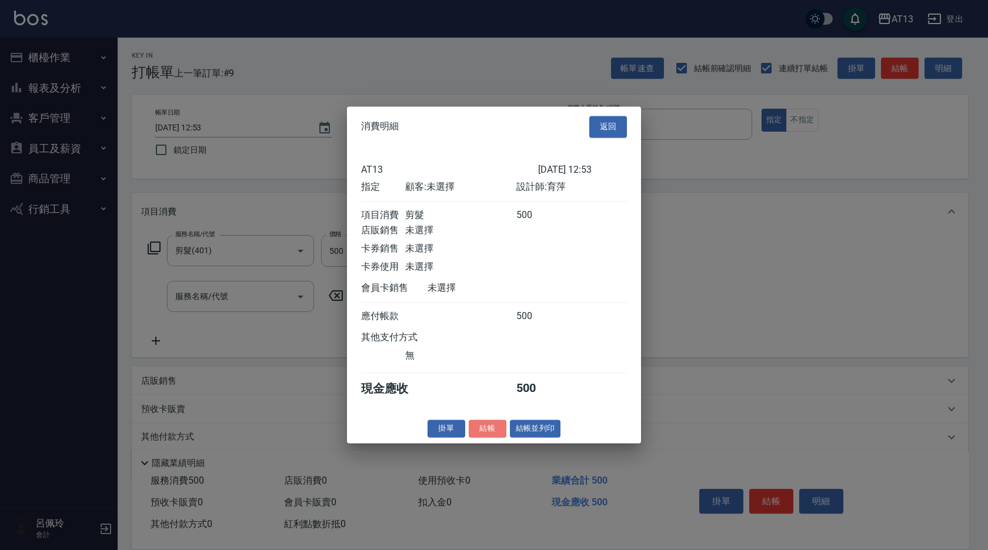
drag, startPoint x: 496, startPoint y: 443, endPoint x: 456, endPoint y: 432, distance: 41.4
click at [494, 438] on button "結帳" at bounding box center [488, 429] width 38 height 18
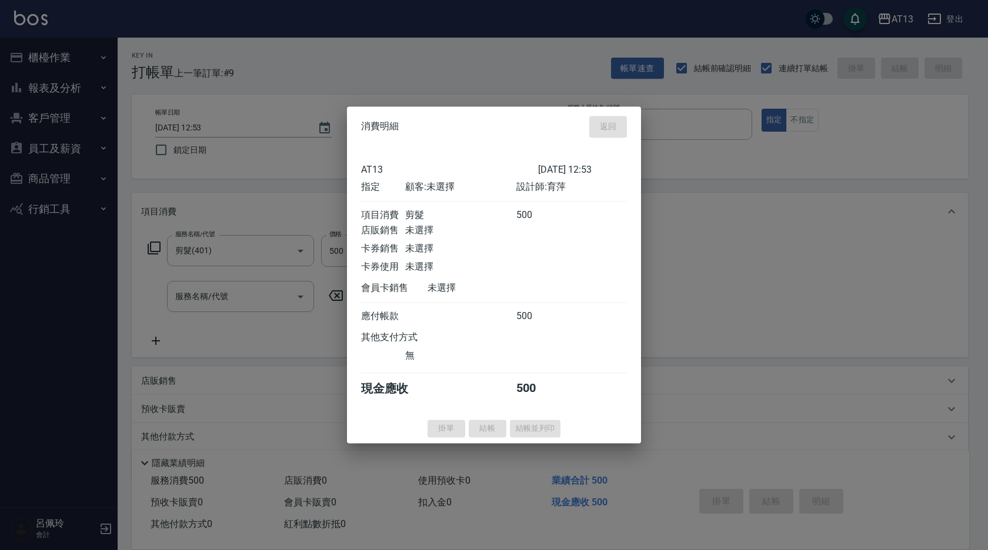
type input "[DATE] 12:54"
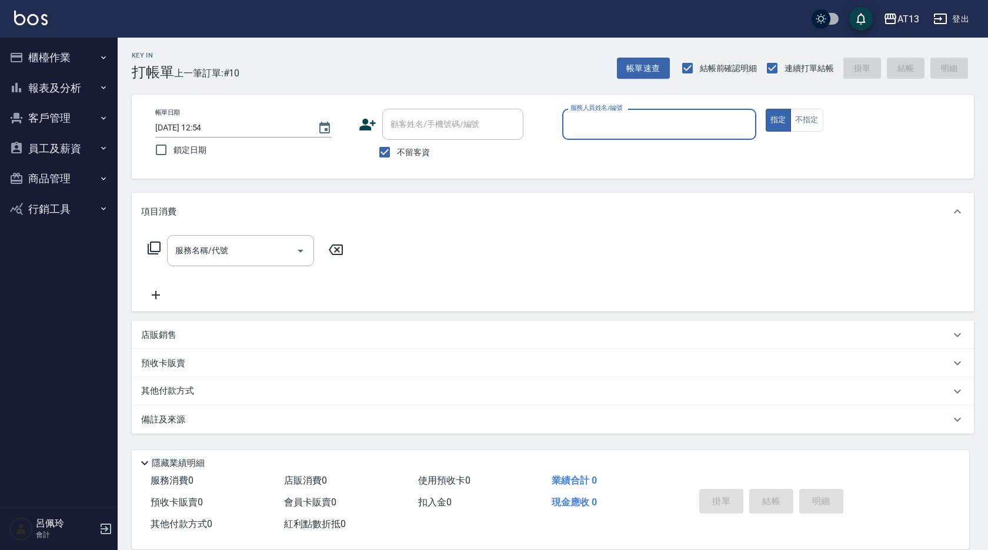
click at [46, 52] on button "櫃檯作業" at bounding box center [59, 57] width 108 height 31
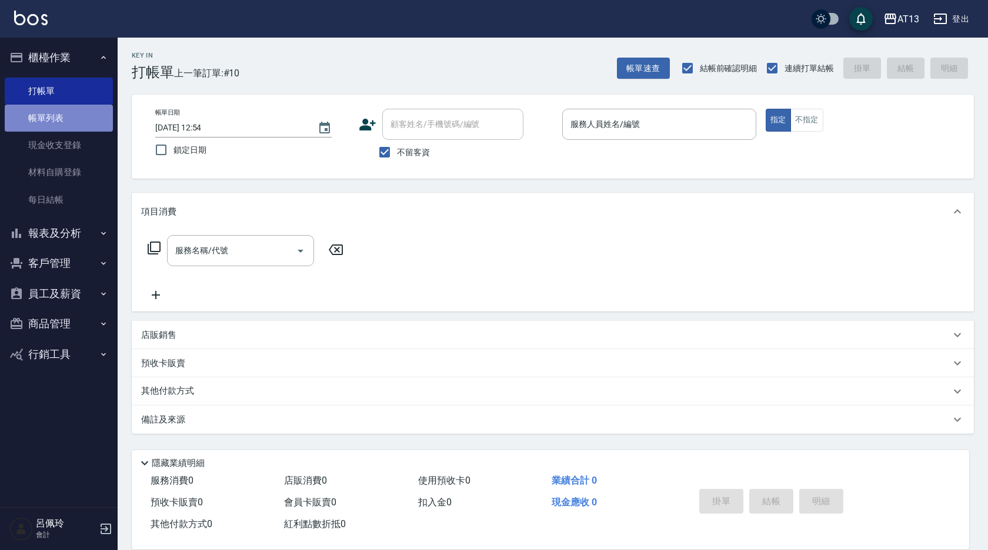
click at [69, 115] on link "帳單列表" at bounding box center [59, 118] width 108 height 27
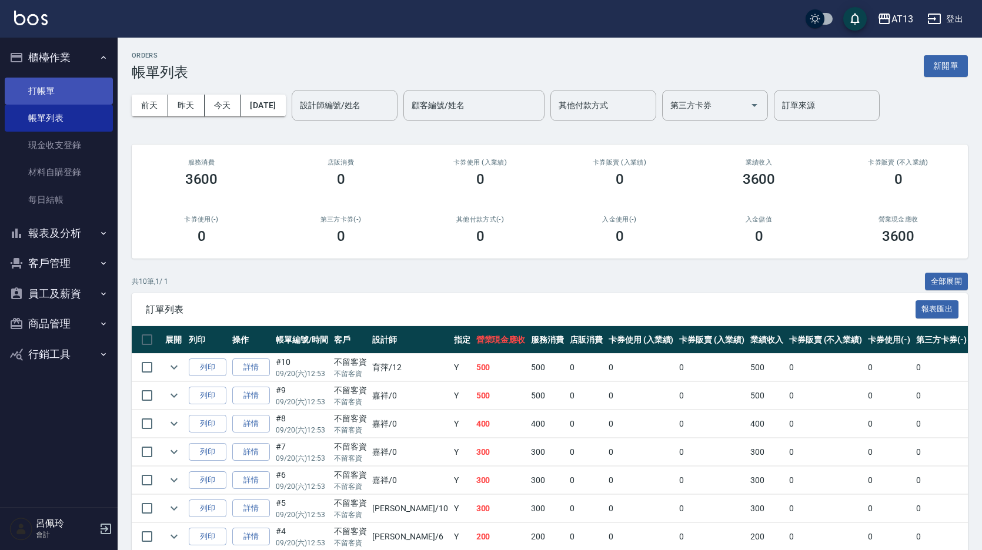
click at [53, 87] on link "打帳單" at bounding box center [59, 91] width 108 height 27
